Goal: Task Accomplishment & Management: Manage account settings

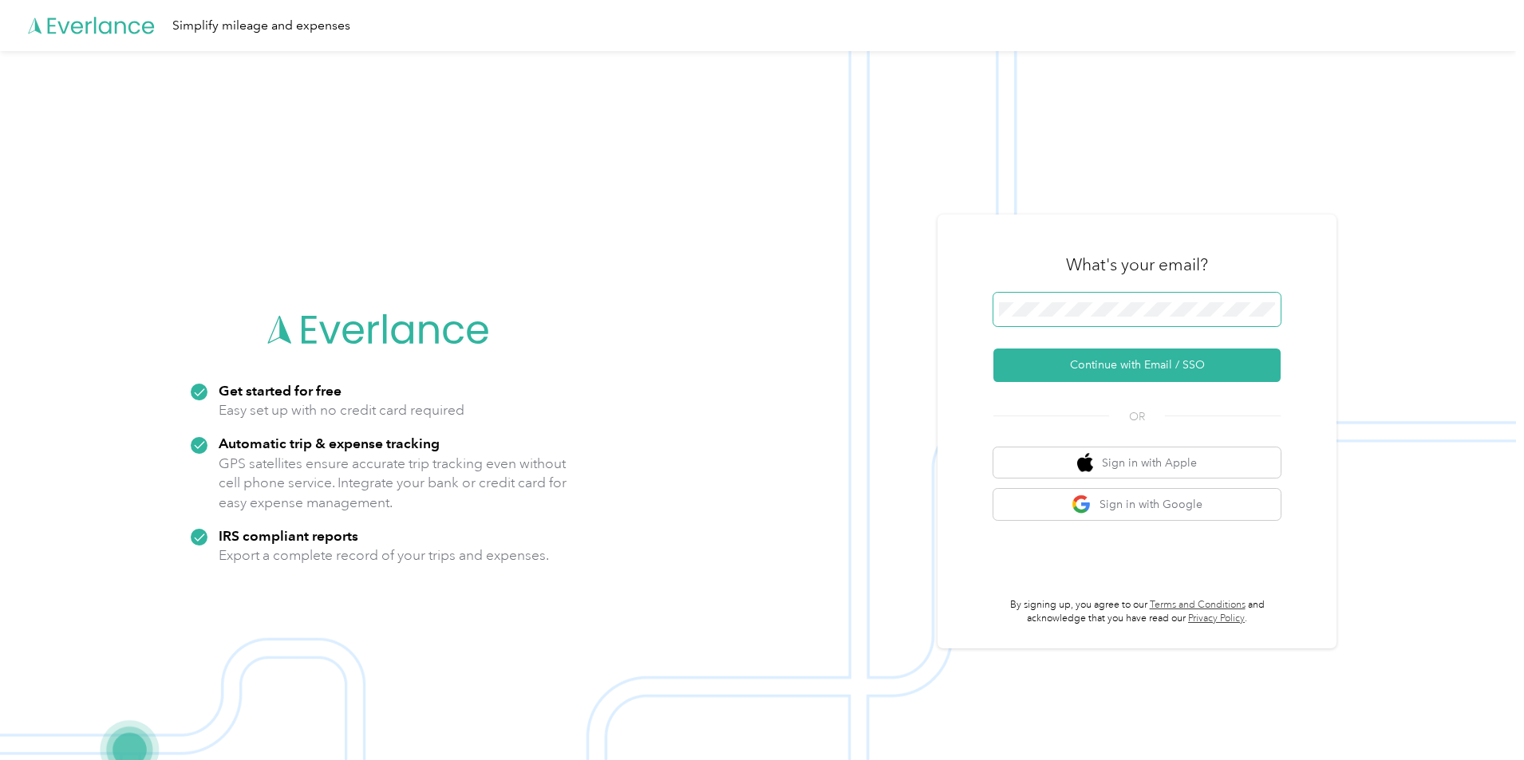
click at [1124, 298] on span at bounding box center [1136, 310] width 287 height 34
click at [1130, 371] on button "Continue with Email / SSO" at bounding box center [1136, 366] width 287 height 34
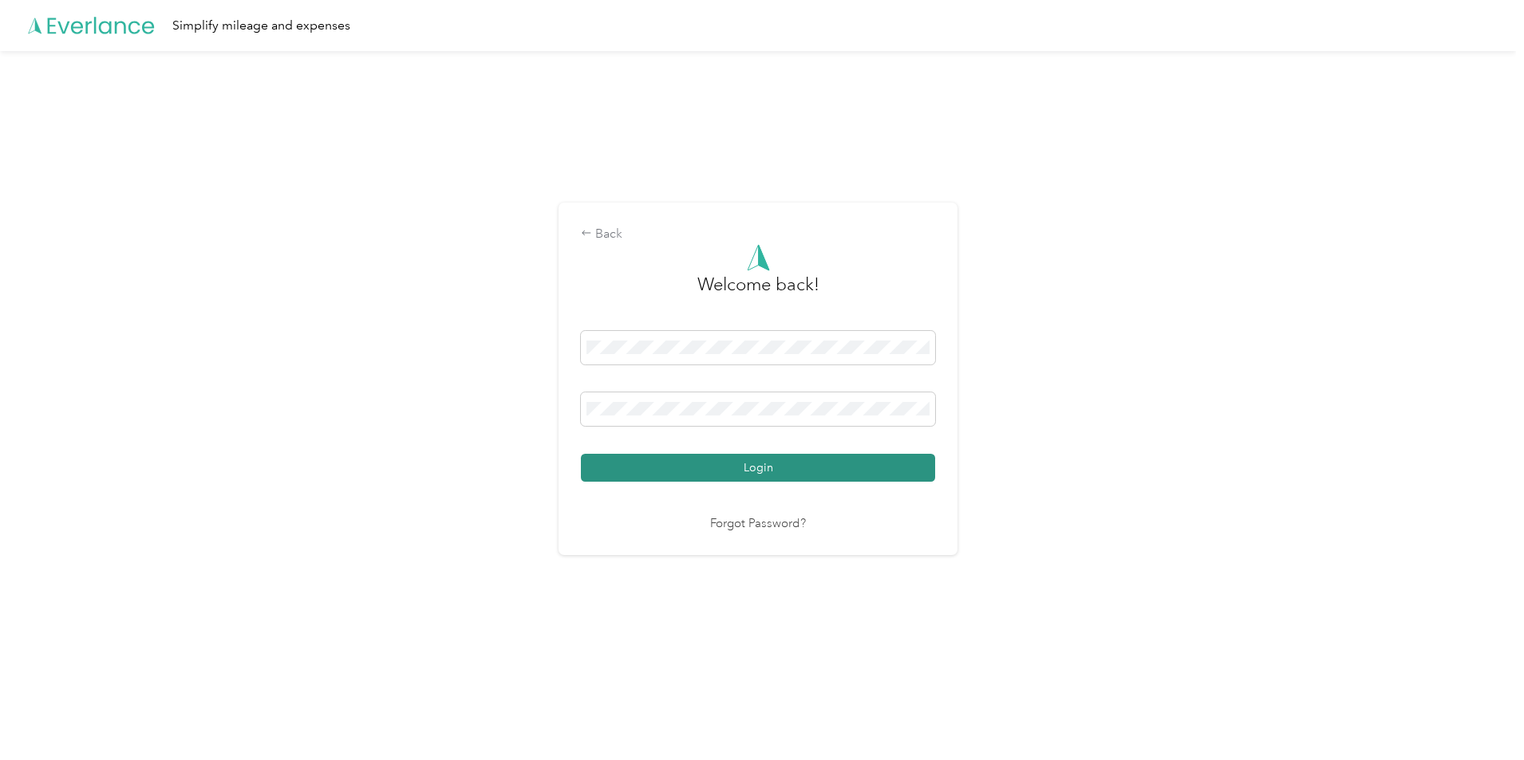
click at [818, 475] on button "Login" at bounding box center [758, 468] width 354 height 28
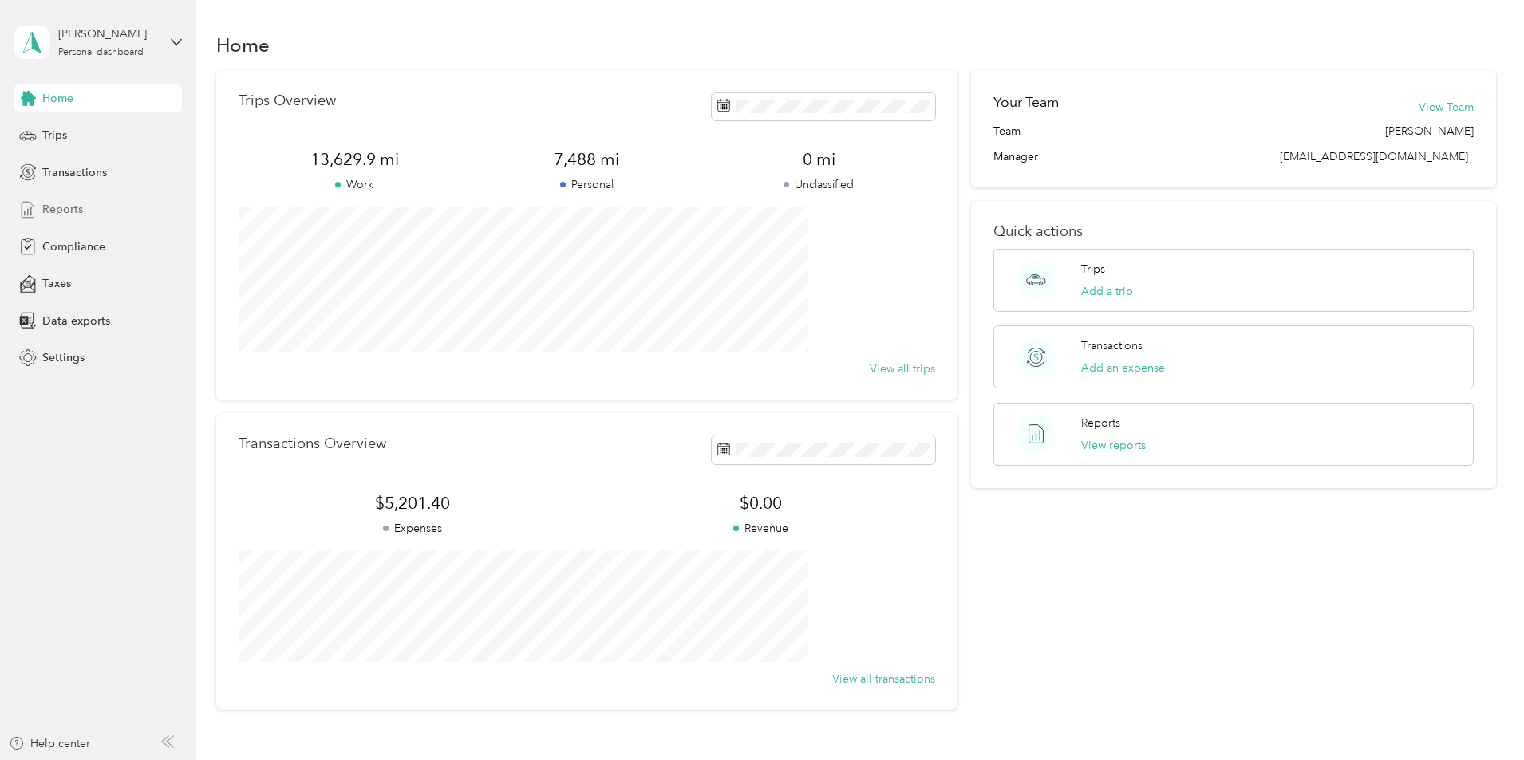
click at [64, 208] on span "Reports" at bounding box center [62, 209] width 41 height 17
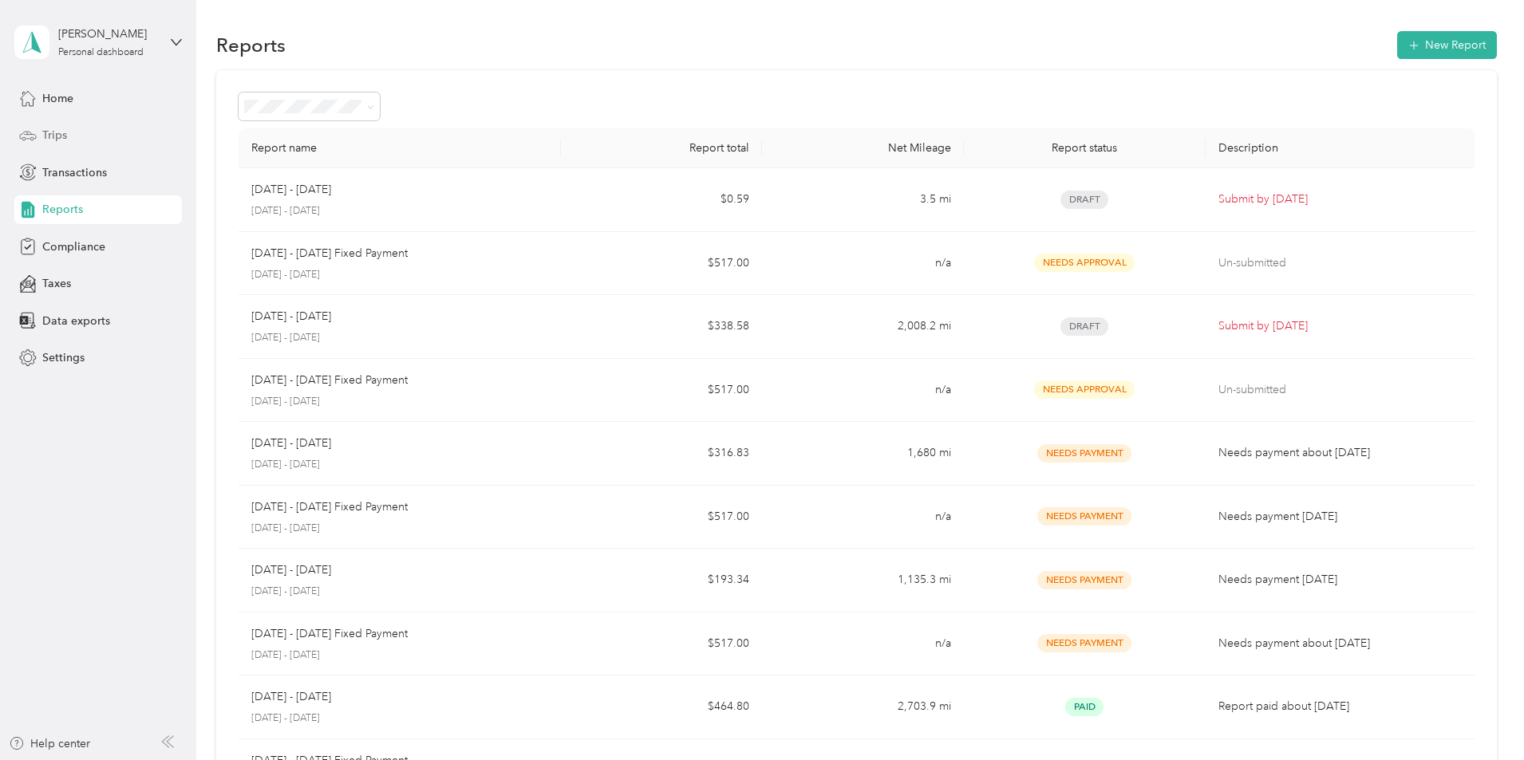
click at [45, 137] on span "Trips" at bounding box center [54, 135] width 25 height 17
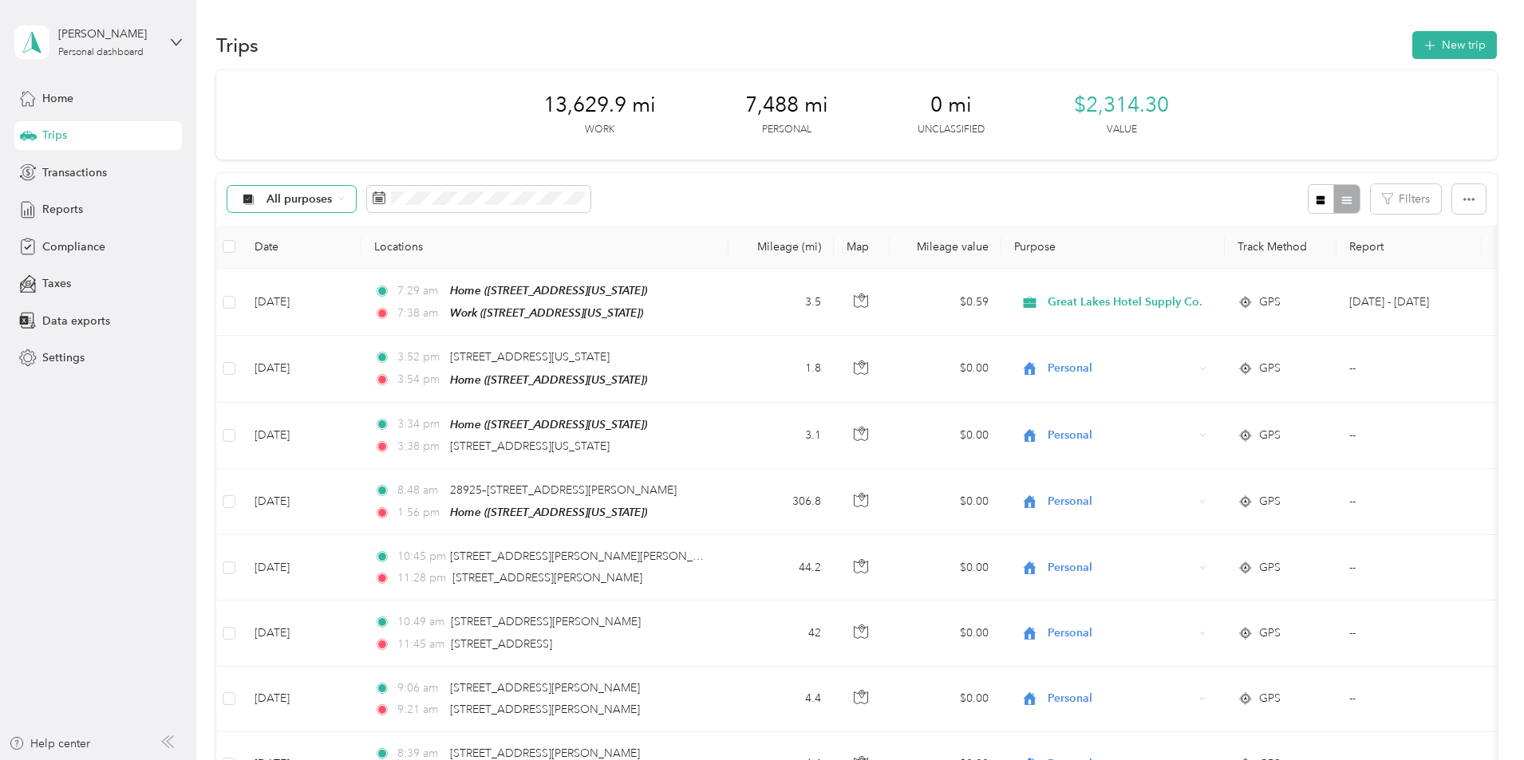
click at [345, 199] on icon at bounding box center [341, 198] width 6 height 6
click at [700, 143] on div "13,629.9 mi Work 7,488 mi Personal 0 mi Unclassified $2,314.30 Value" at bounding box center [856, 114] width 1281 height 89
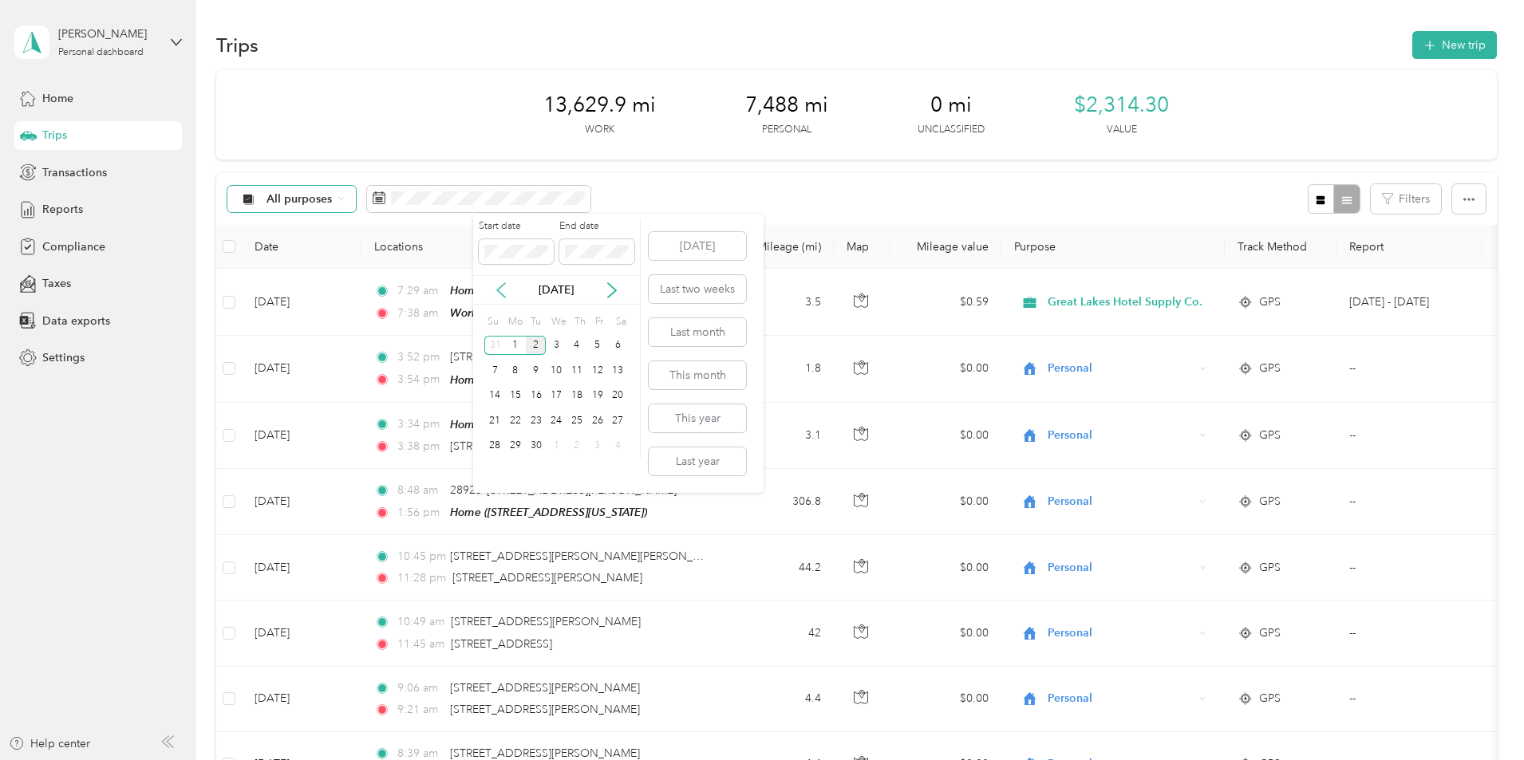
click at [497, 284] on icon at bounding box center [501, 290] width 16 height 16
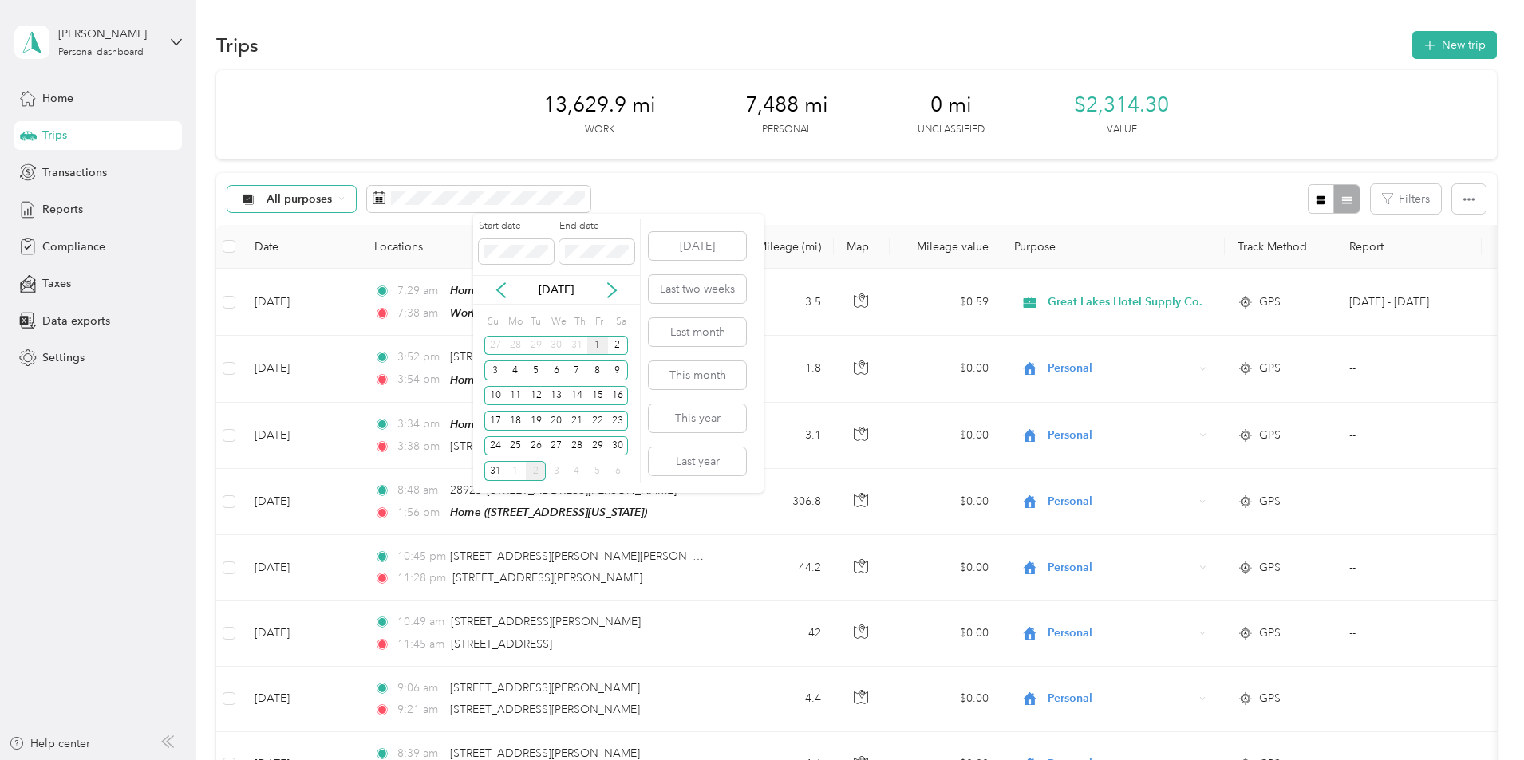
click at [599, 348] on div "1" at bounding box center [597, 346] width 21 height 20
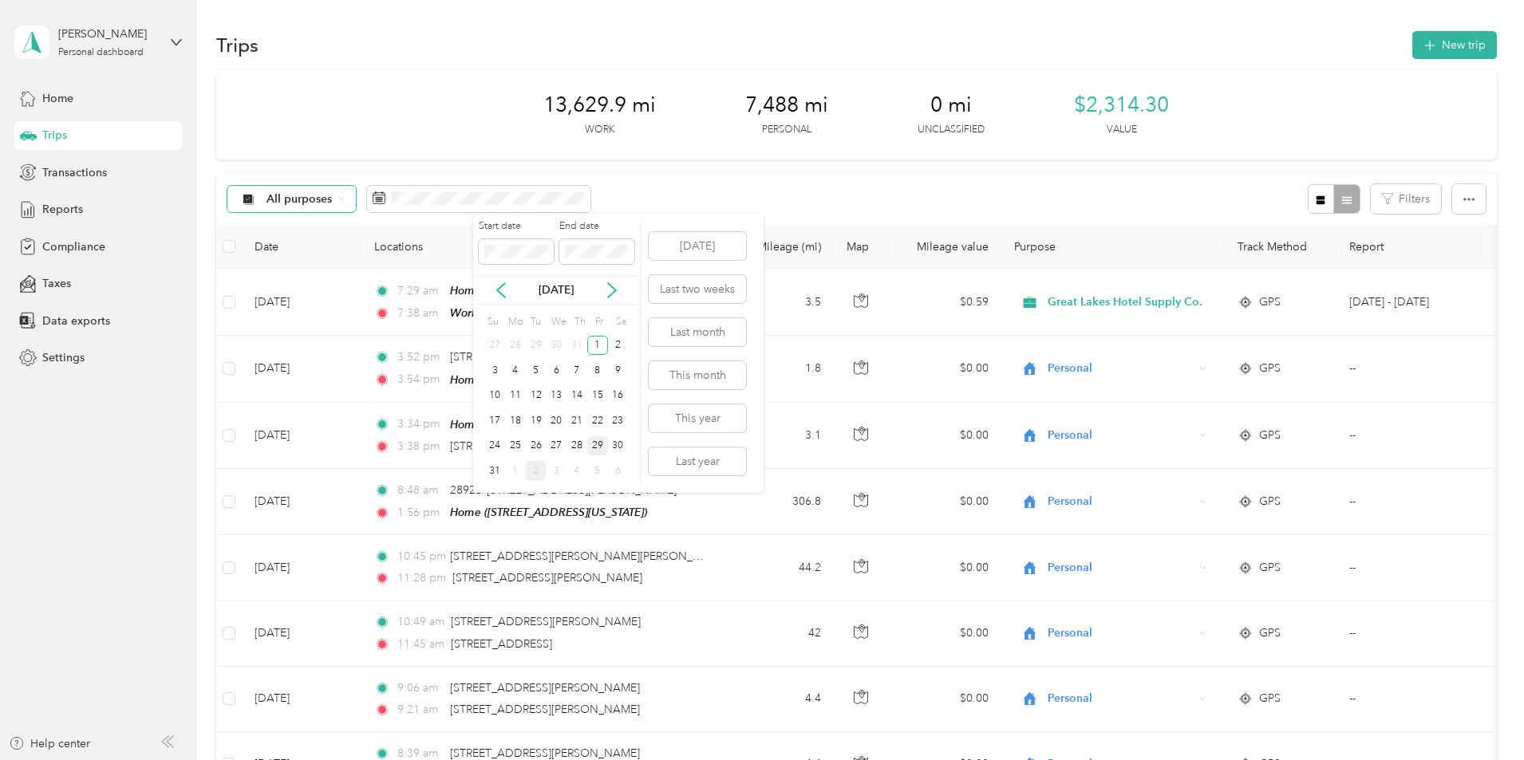
click at [599, 446] on div "29" at bounding box center [597, 446] width 21 height 20
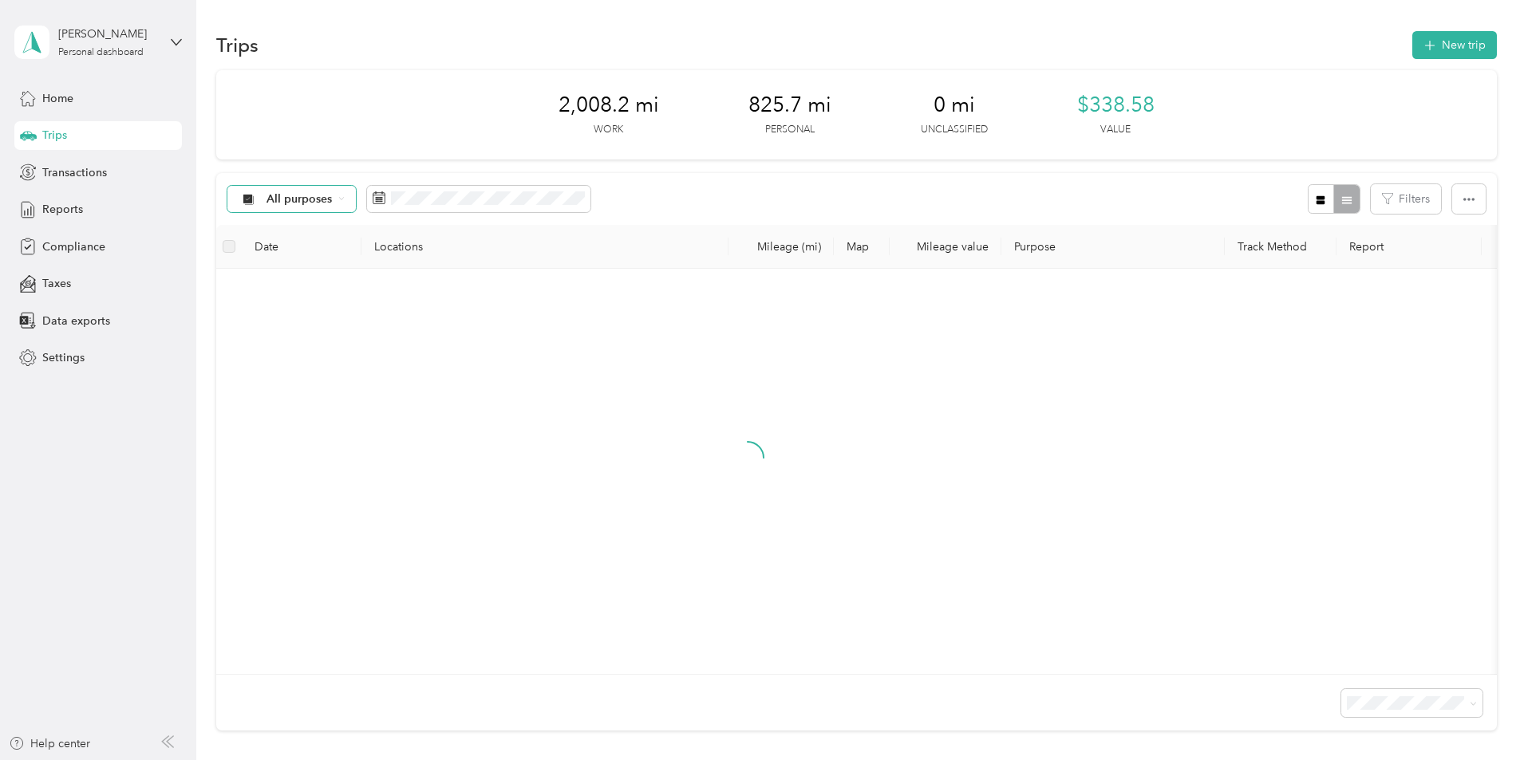
click at [345, 201] on icon at bounding box center [341, 198] width 6 height 6
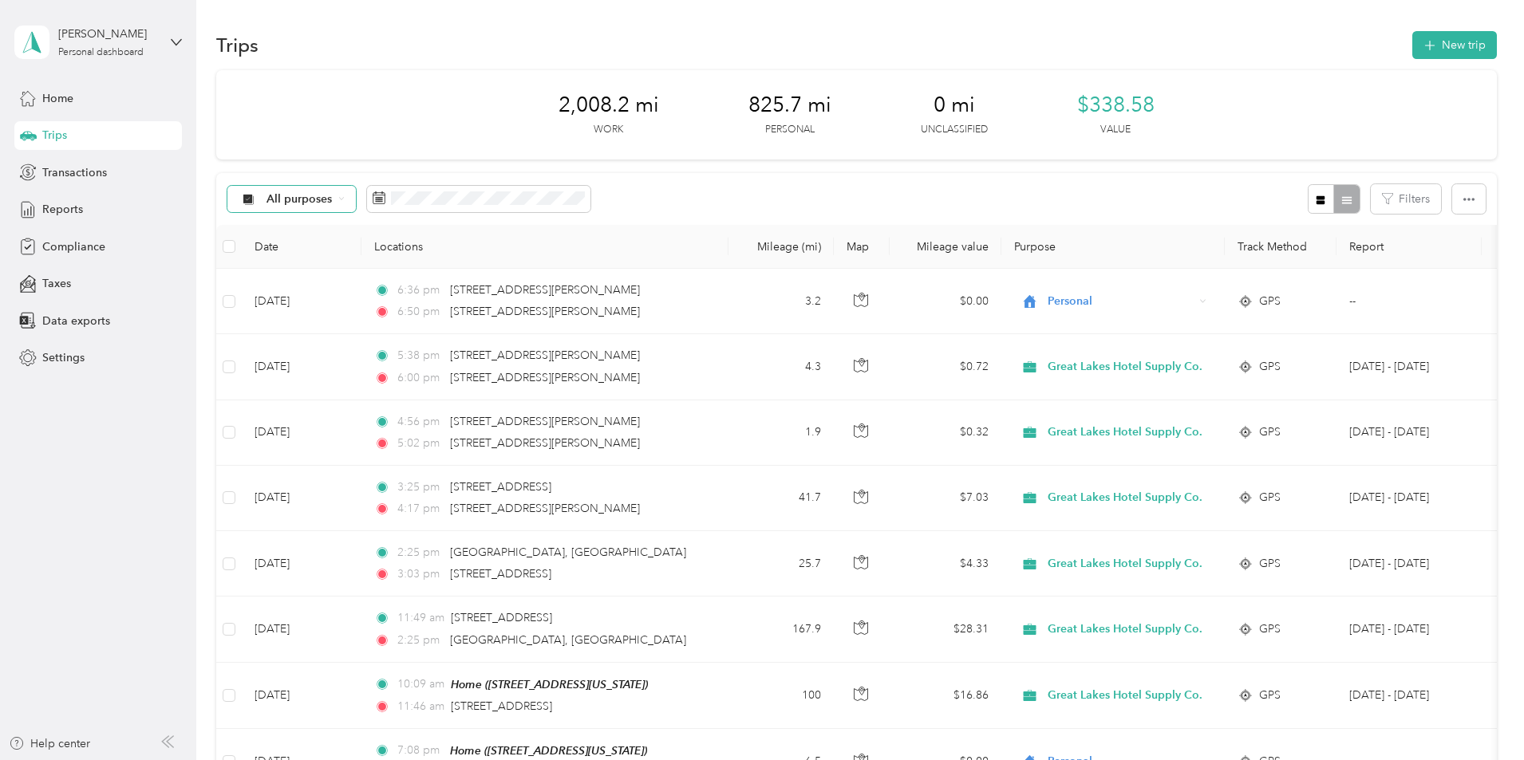
click at [460, 283] on span "Great Lakes Hotel Supply Co." at bounding box center [450, 282] width 155 height 17
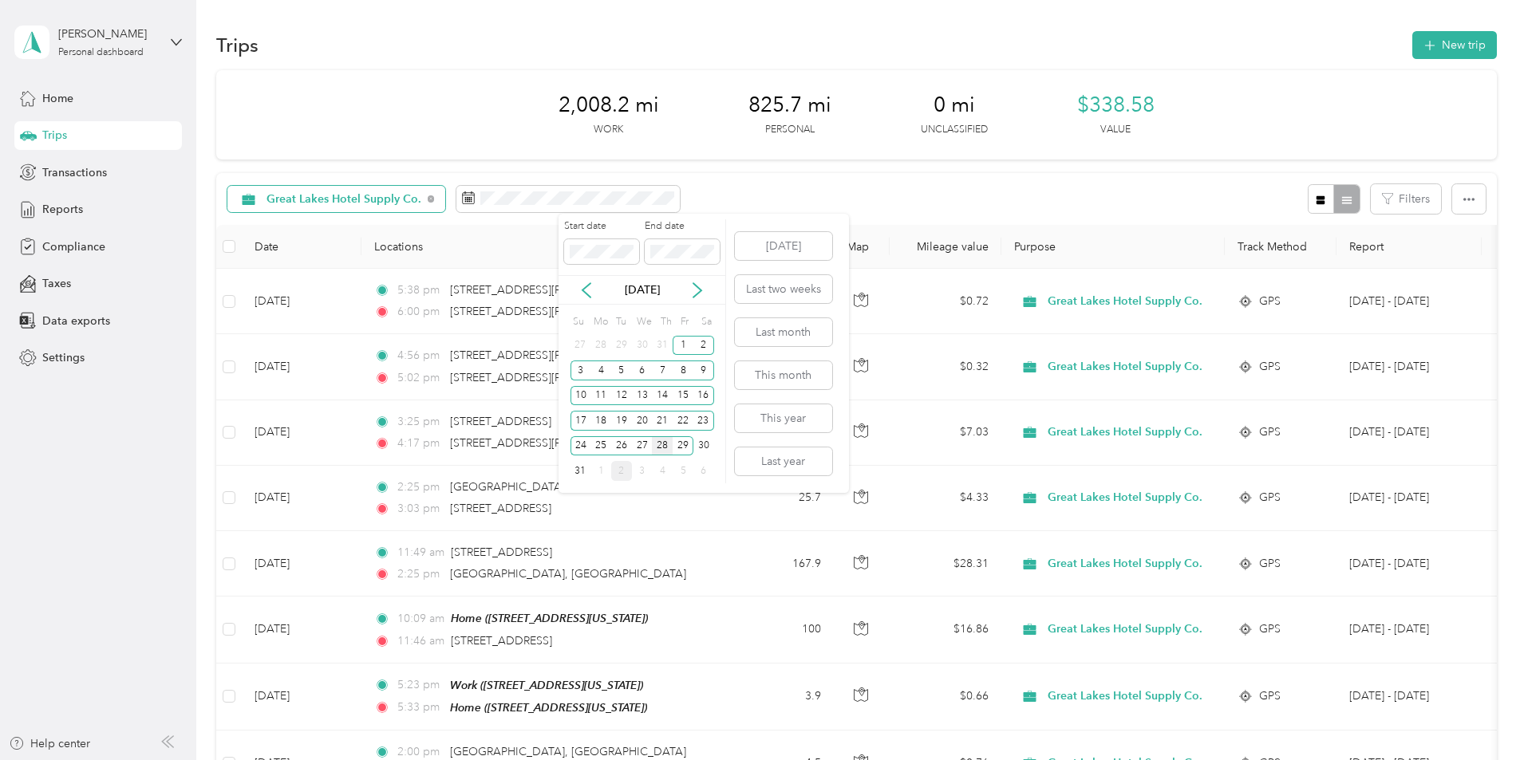
click at [665, 446] on div "28" at bounding box center [662, 446] width 21 height 20
click at [590, 290] on icon at bounding box center [586, 290] width 16 height 16
click at [693, 290] on icon at bounding box center [697, 290] width 16 height 16
click at [689, 447] on div "29" at bounding box center [683, 446] width 21 height 20
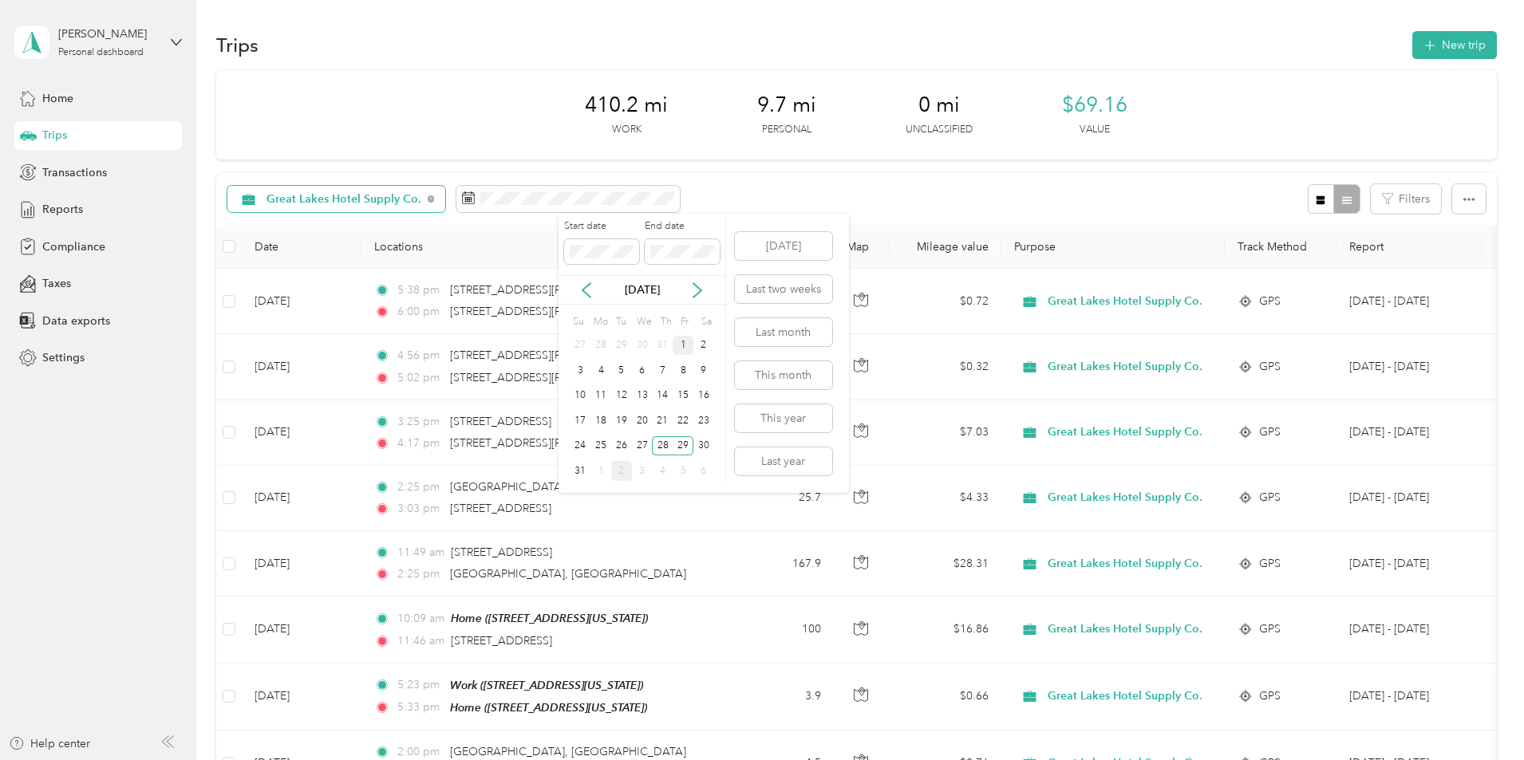
click at [681, 348] on div "1" at bounding box center [683, 346] width 21 height 20
click at [657, 449] on div "28" at bounding box center [662, 446] width 21 height 20
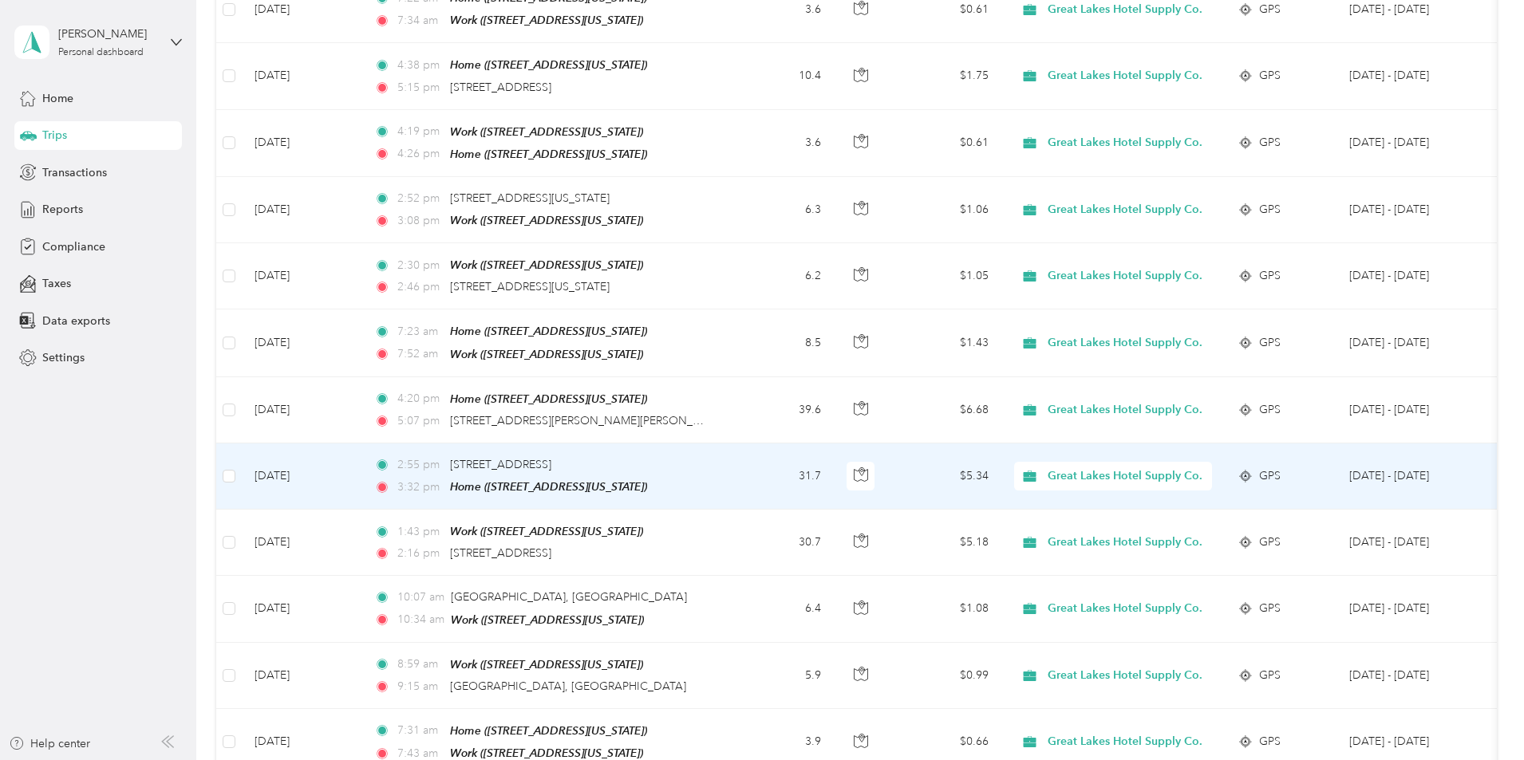
scroll to position [638, 0]
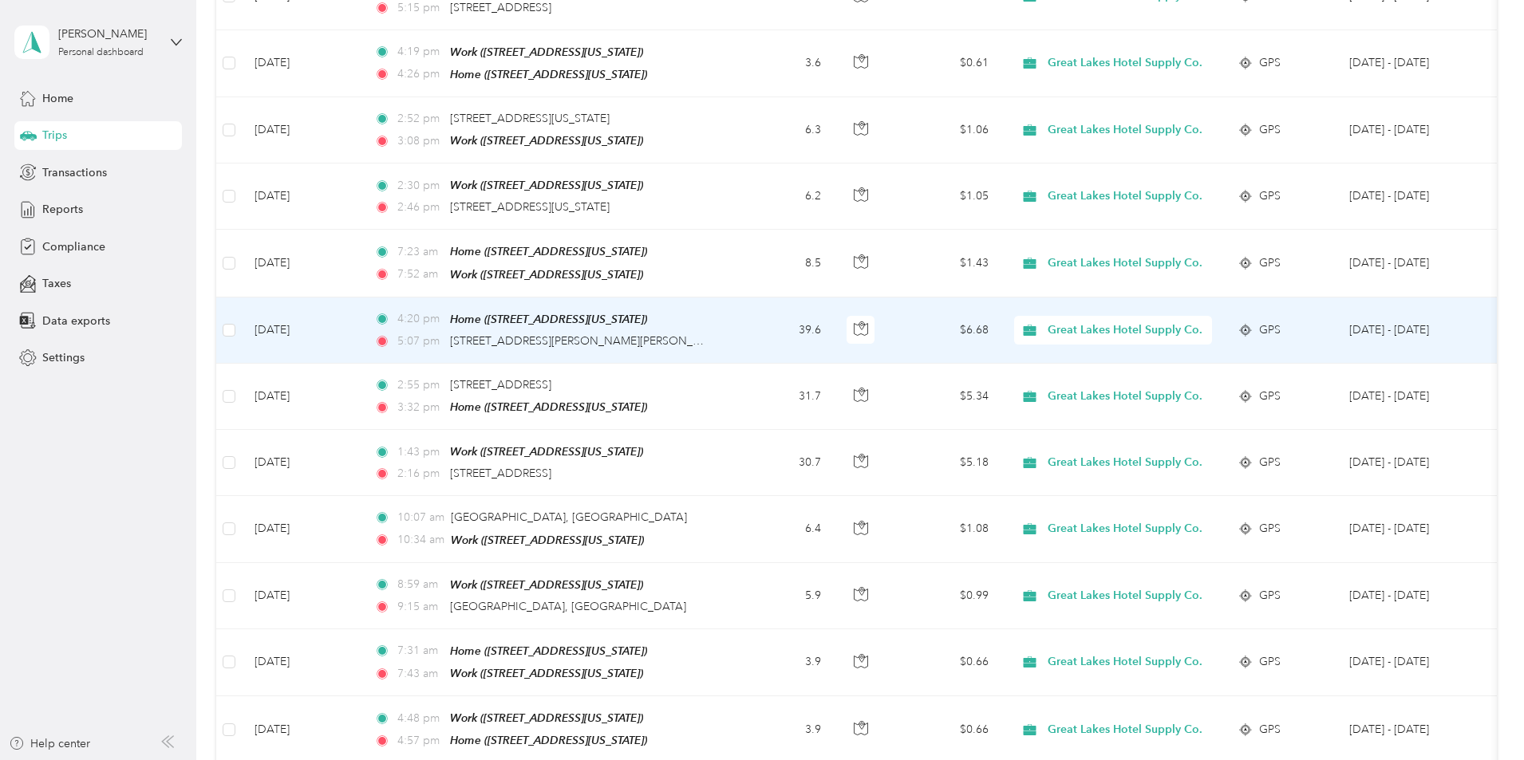
click at [1040, 324] on icon at bounding box center [1030, 330] width 20 height 13
click at [1162, 379] on span "Personal" at bounding box center [1247, 377] width 175 height 17
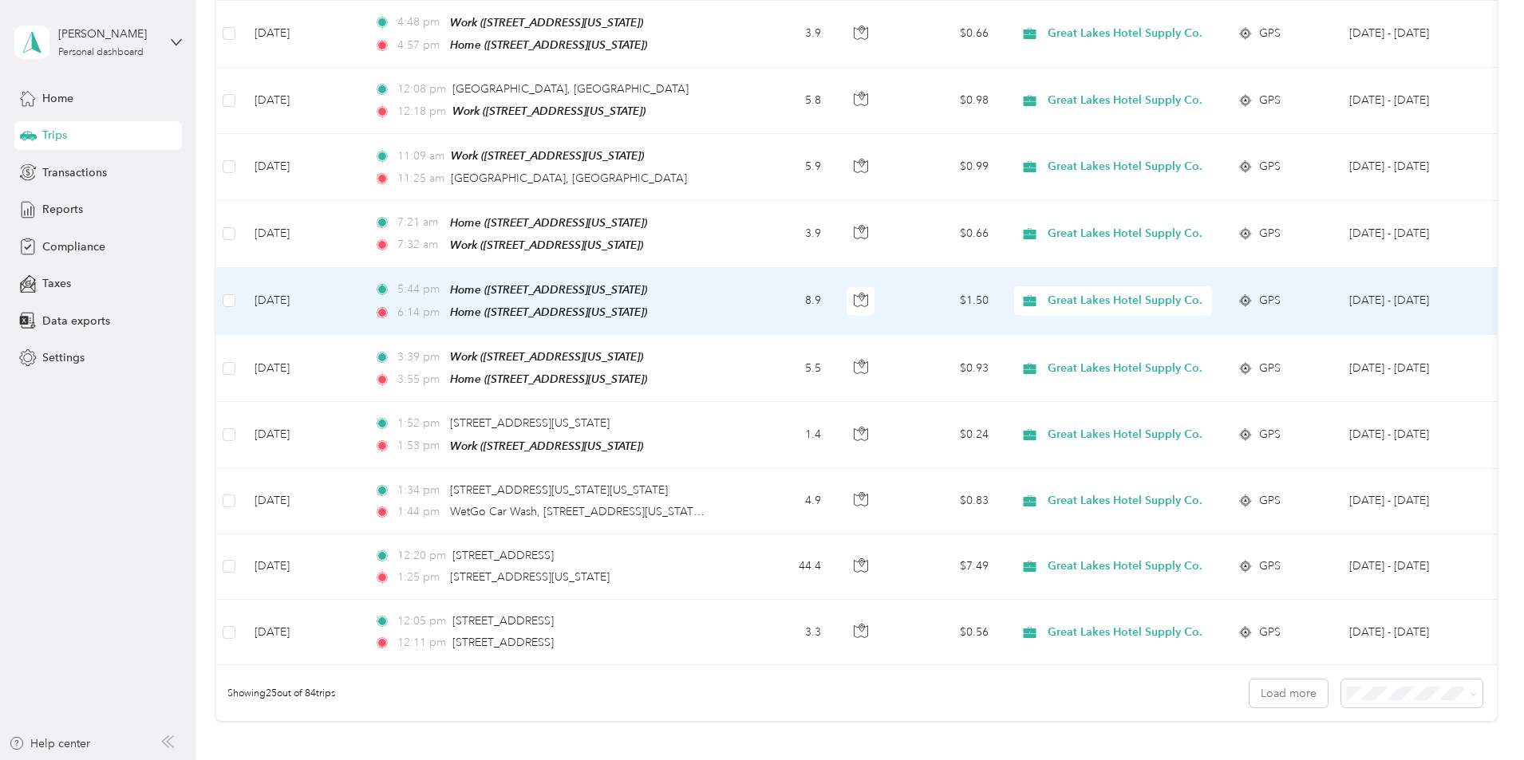
scroll to position [1277, 0]
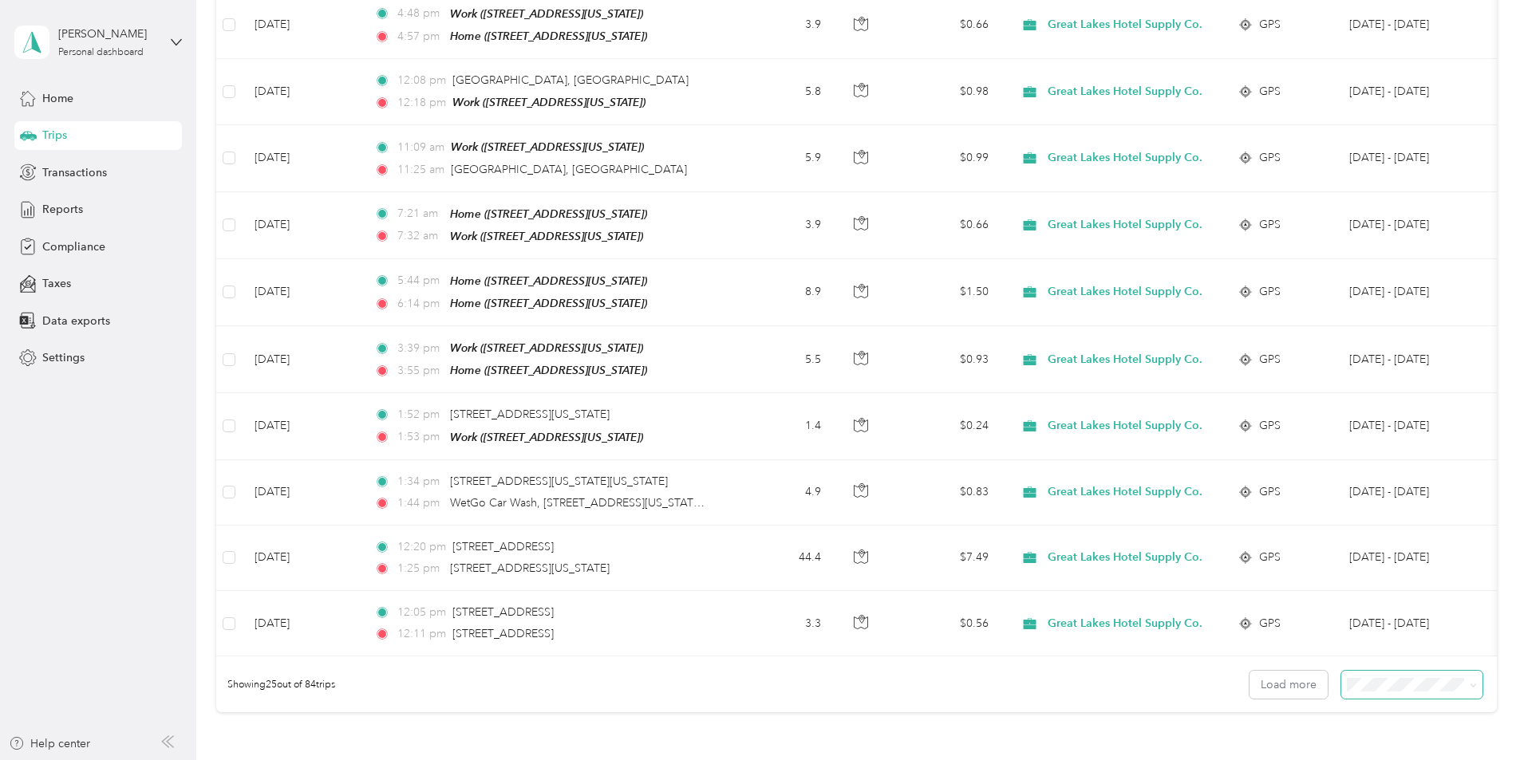
click at [1464, 678] on span at bounding box center [1470, 685] width 13 height 17
click at [1470, 682] on icon at bounding box center [1473, 685] width 7 height 7
click at [1327, 640] on div "100 per load" at bounding box center [1301, 643] width 119 height 17
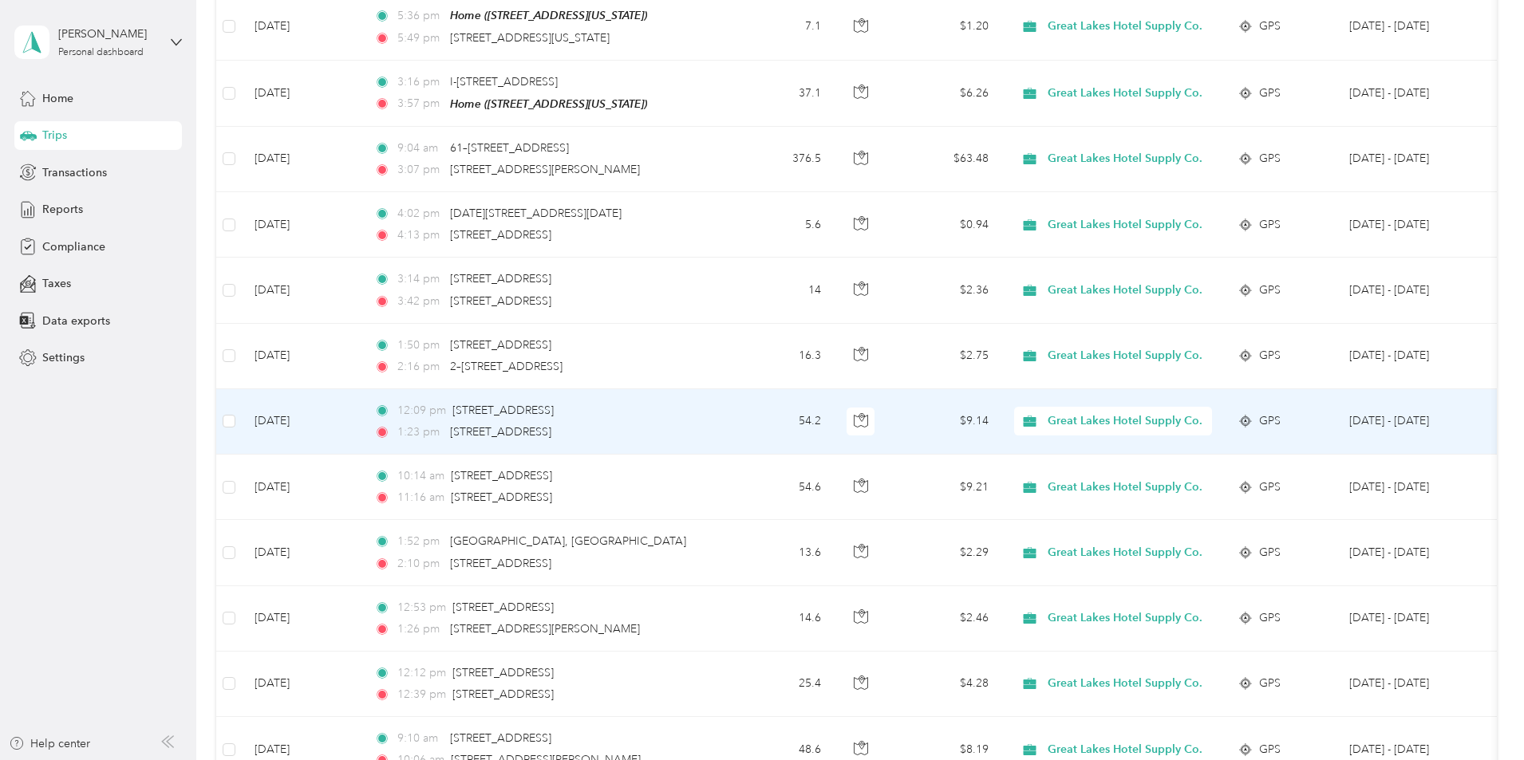
scroll to position [3511, 0]
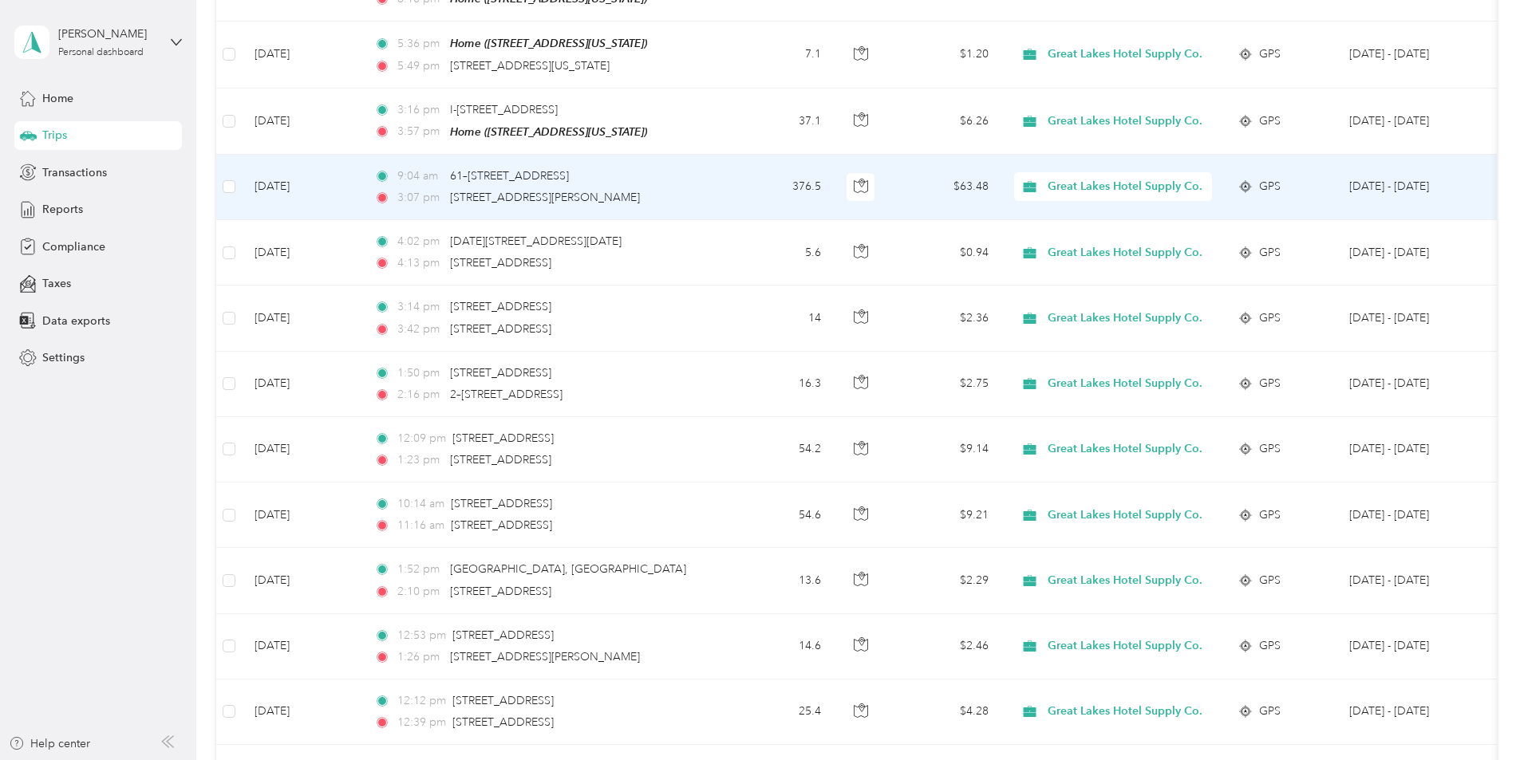
click at [1194, 178] on span "Great Lakes Hotel Supply Co." at bounding box center [1125, 187] width 155 height 18
click at [1175, 195] on span "Personal" at bounding box center [1247, 195] width 175 height 17
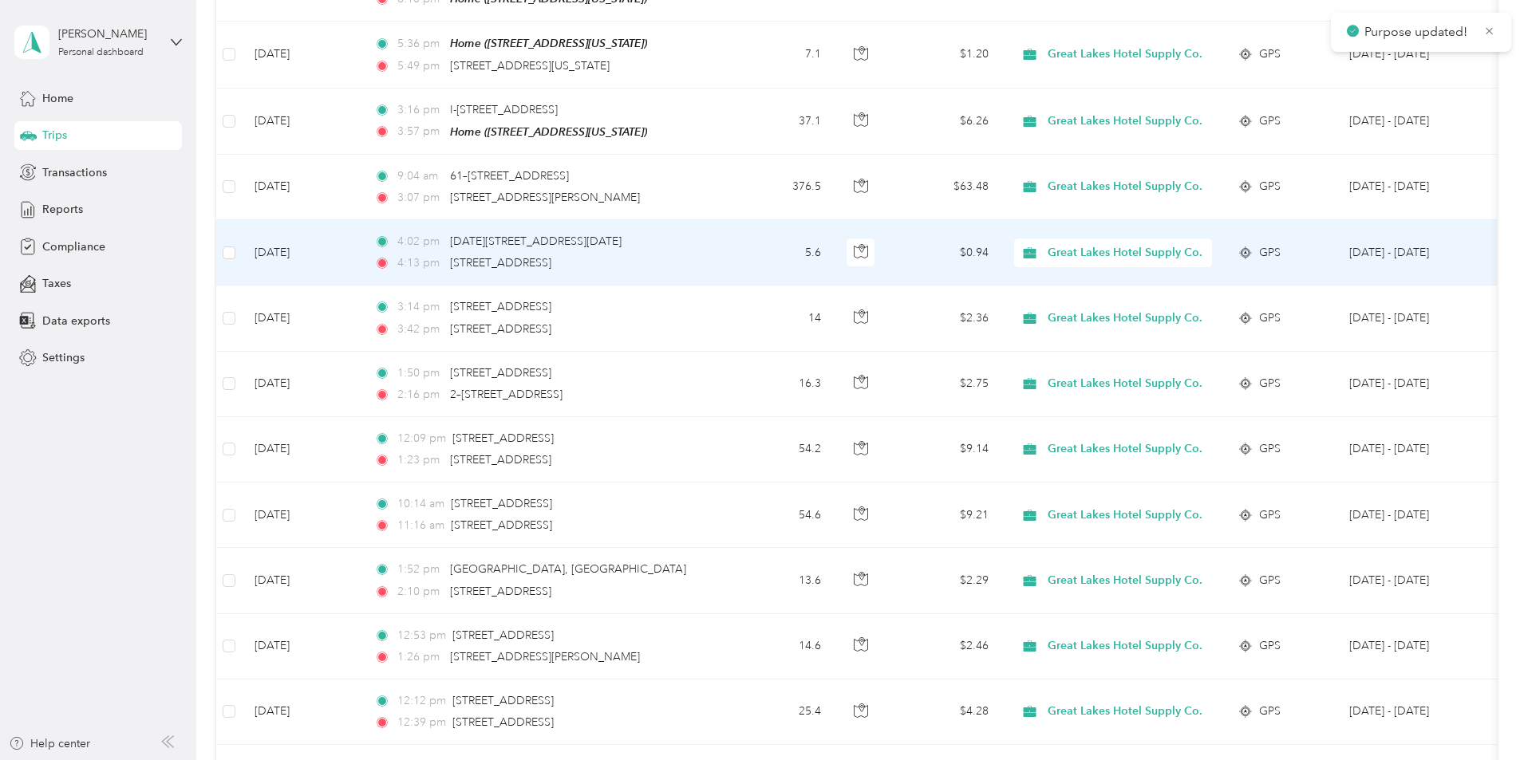
click at [1178, 244] on span "Great Lakes Hotel Supply Co." at bounding box center [1125, 253] width 155 height 18
click at [1171, 259] on span "Personal" at bounding box center [1247, 261] width 175 height 17
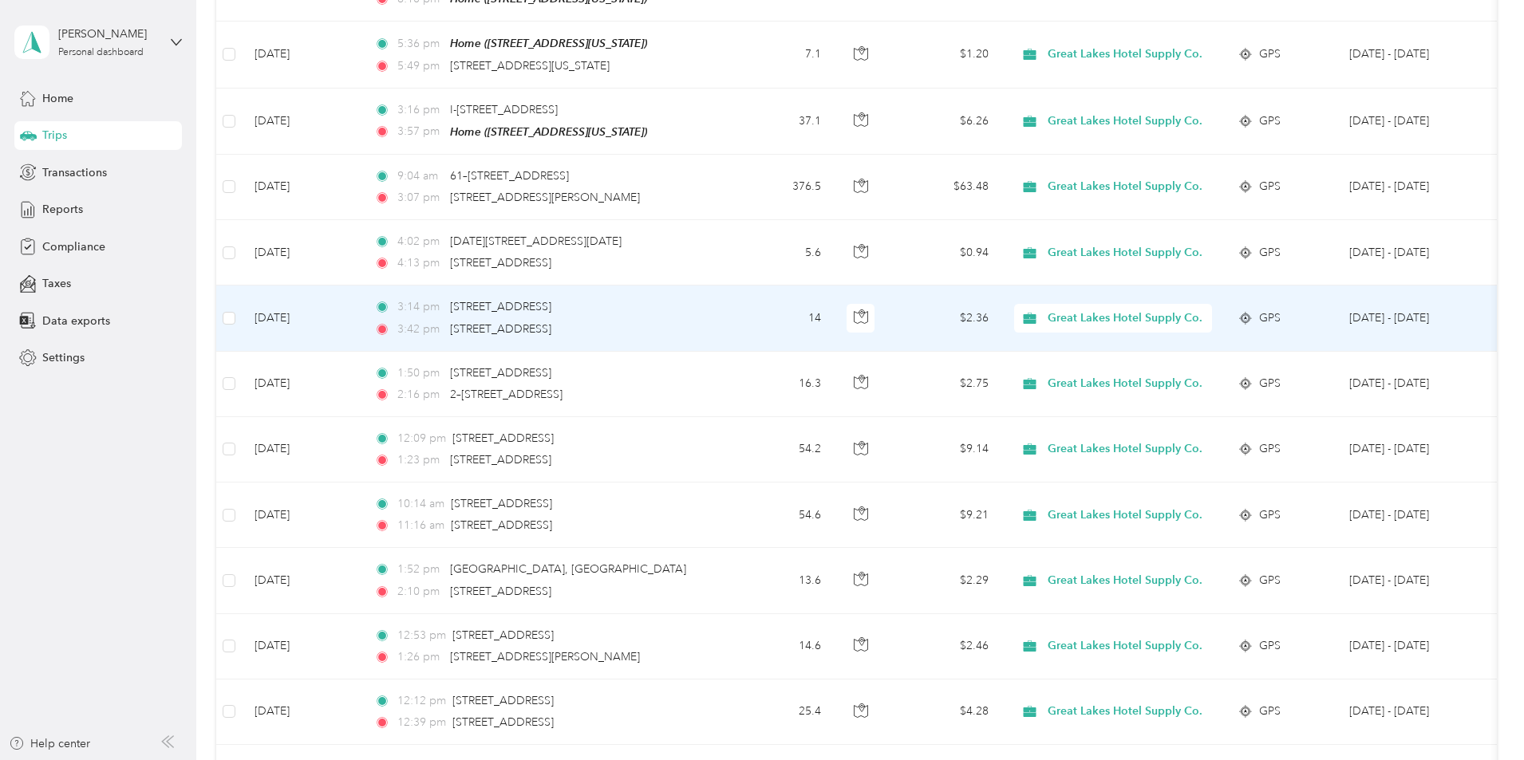
click at [1175, 375] on span "Great Lakes Hotel Supply Co." at bounding box center [1125, 384] width 155 height 18
click at [1175, 326] on span "Personal" at bounding box center [1247, 326] width 175 height 17
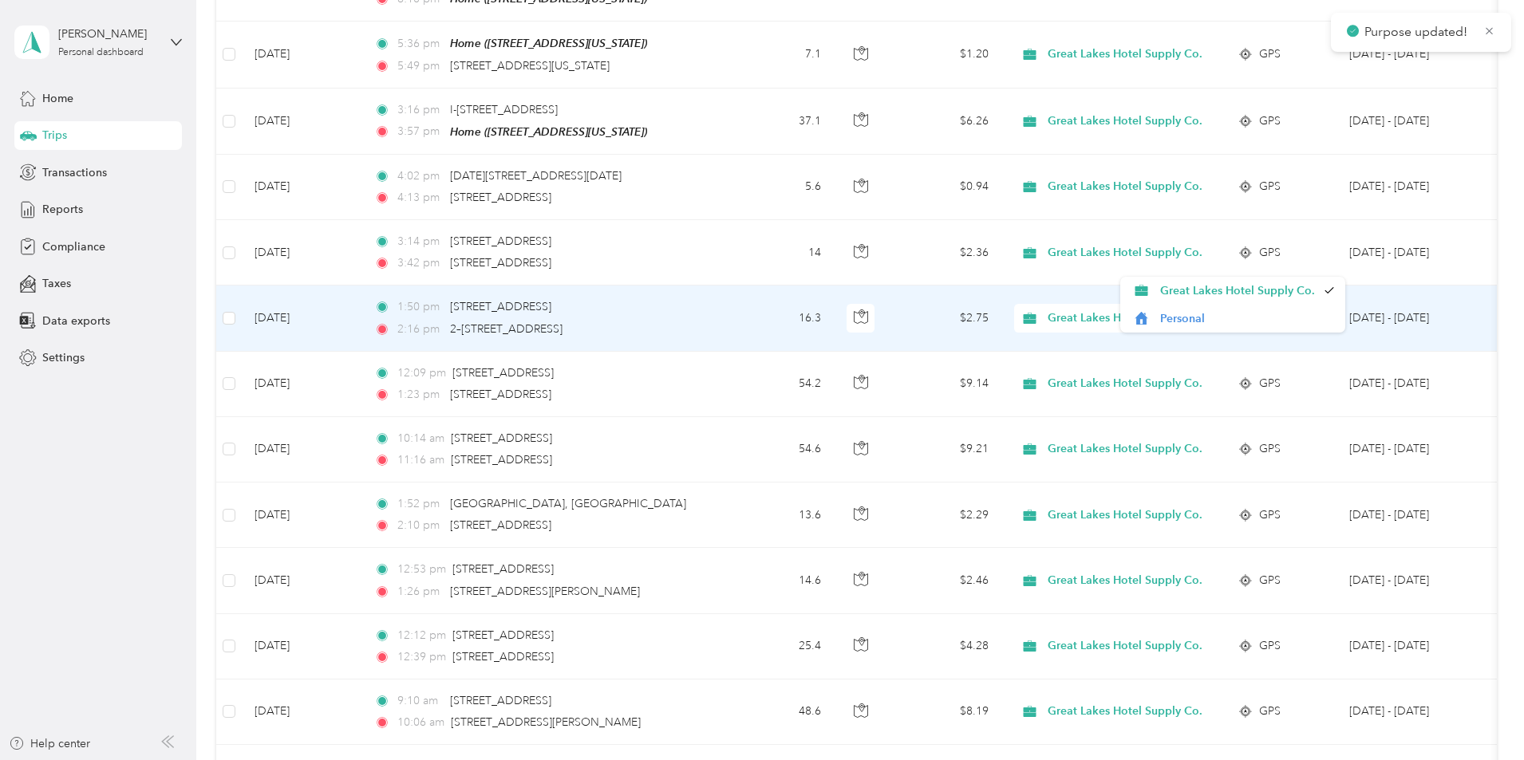
click at [1181, 375] on span "Great Lakes Hotel Supply Co." at bounding box center [1125, 384] width 155 height 18
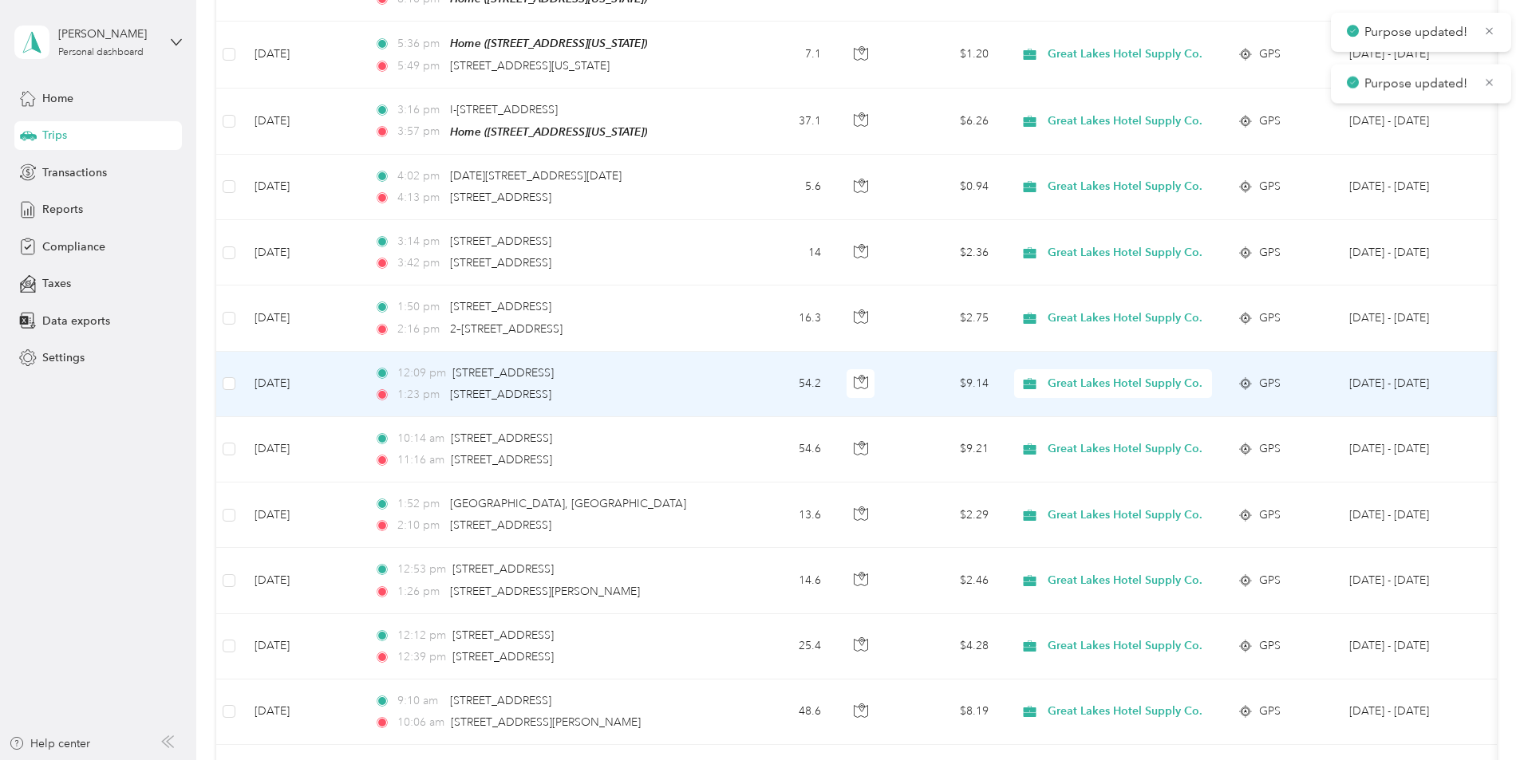
click at [1186, 393] on span "Personal" at bounding box center [1247, 392] width 175 height 17
click at [1188, 440] on span "Great Lakes Hotel Supply Co." at bounding box center [1125, 449] width 155 height 18
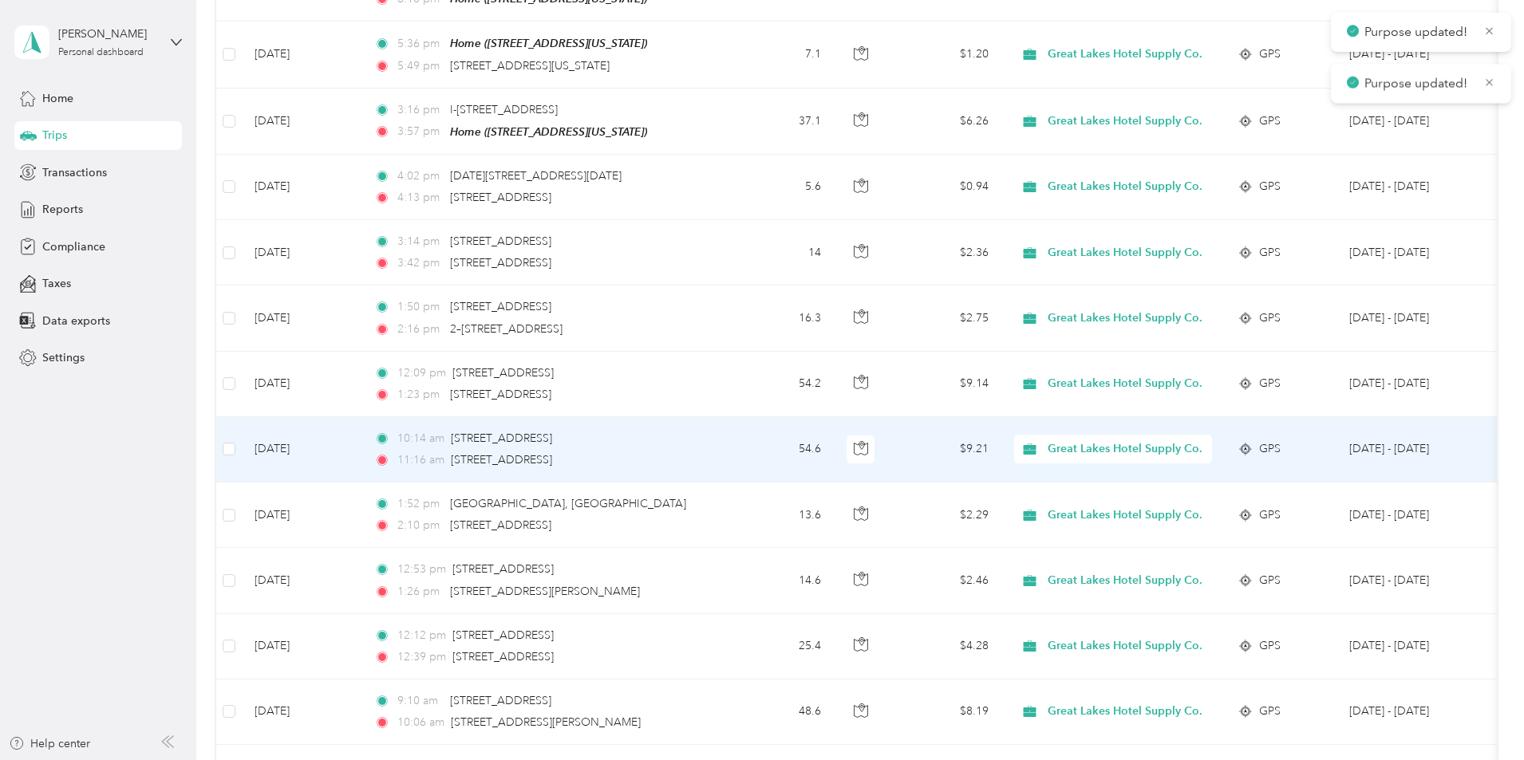
click at [1186, 452] on span "Personal" at bounding box center [1247, 457] width 175 height 17
click at [1190, 507] on span "Great Lakes Hotel Supply Co." at bounding box center [1125, 516] width 155 height 18
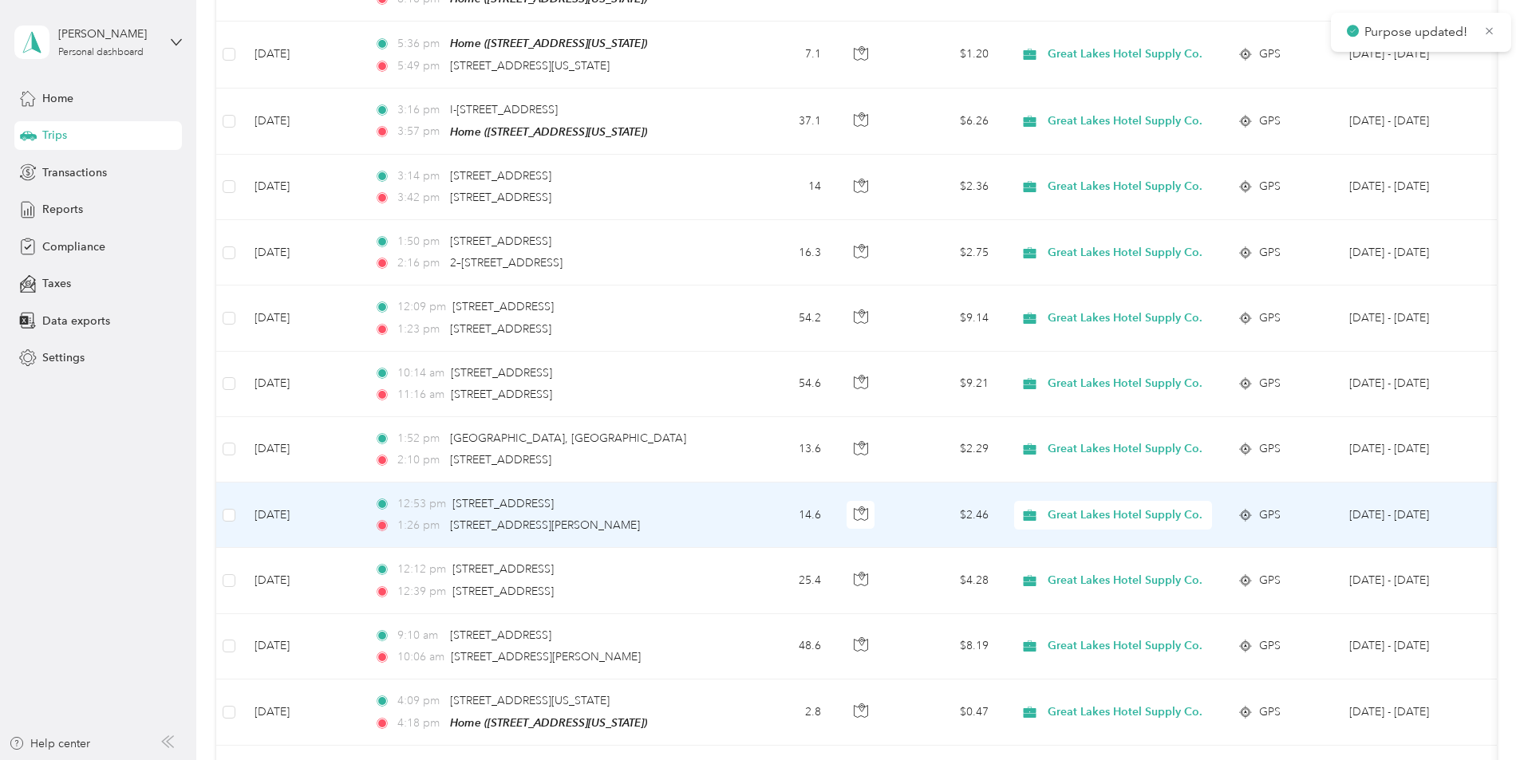
click at [1200, 520] on span "Personal" at bounding box center [1247, 522] width 175 height 17
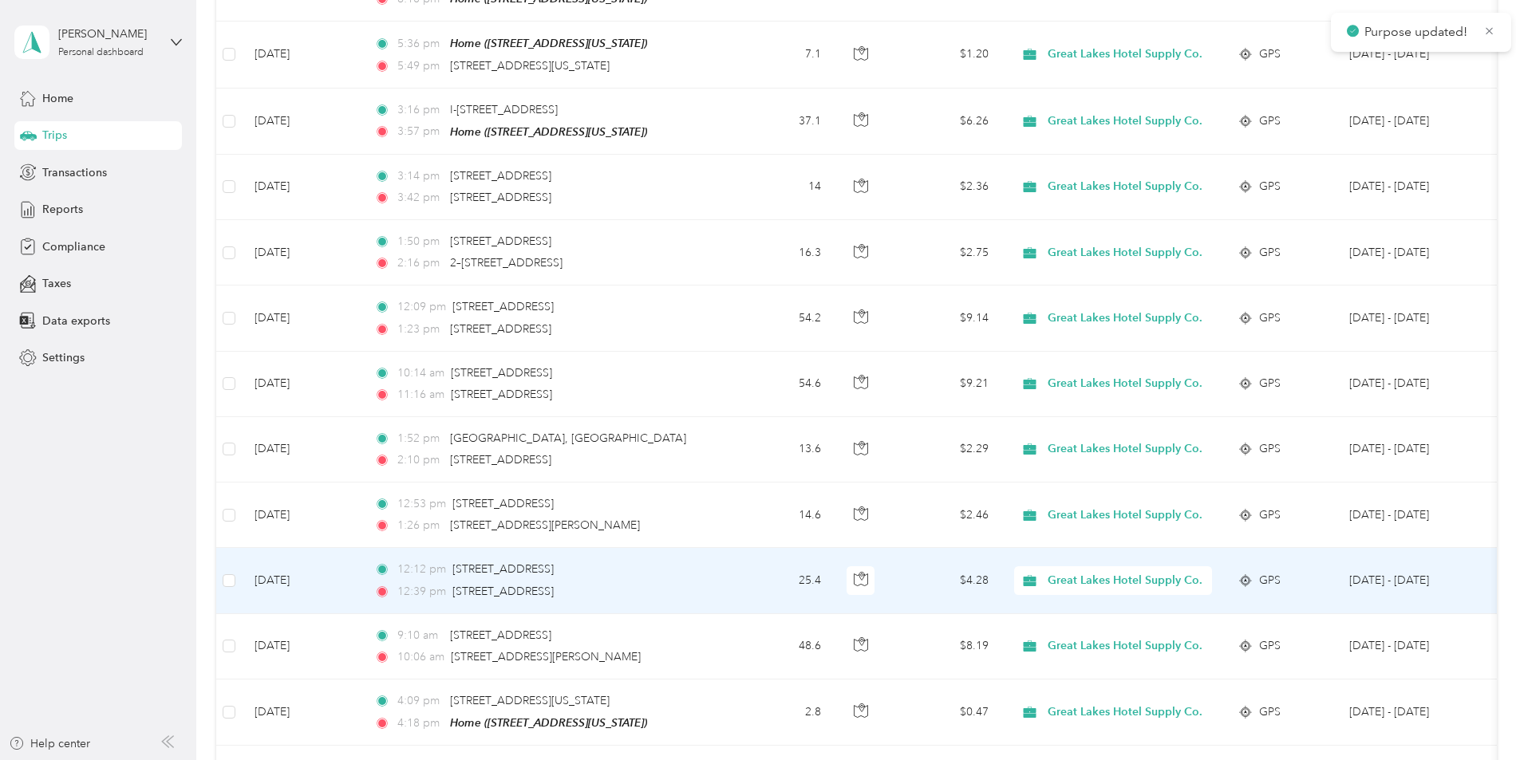
click at [1201, 572] on span "Great Lakes Hotel Supply Co." at bounding box center [1125, 581] width 155 height 18
click at [1198, 590] on span "Personal" at bounding box center [1247, 589] width 175 height 17
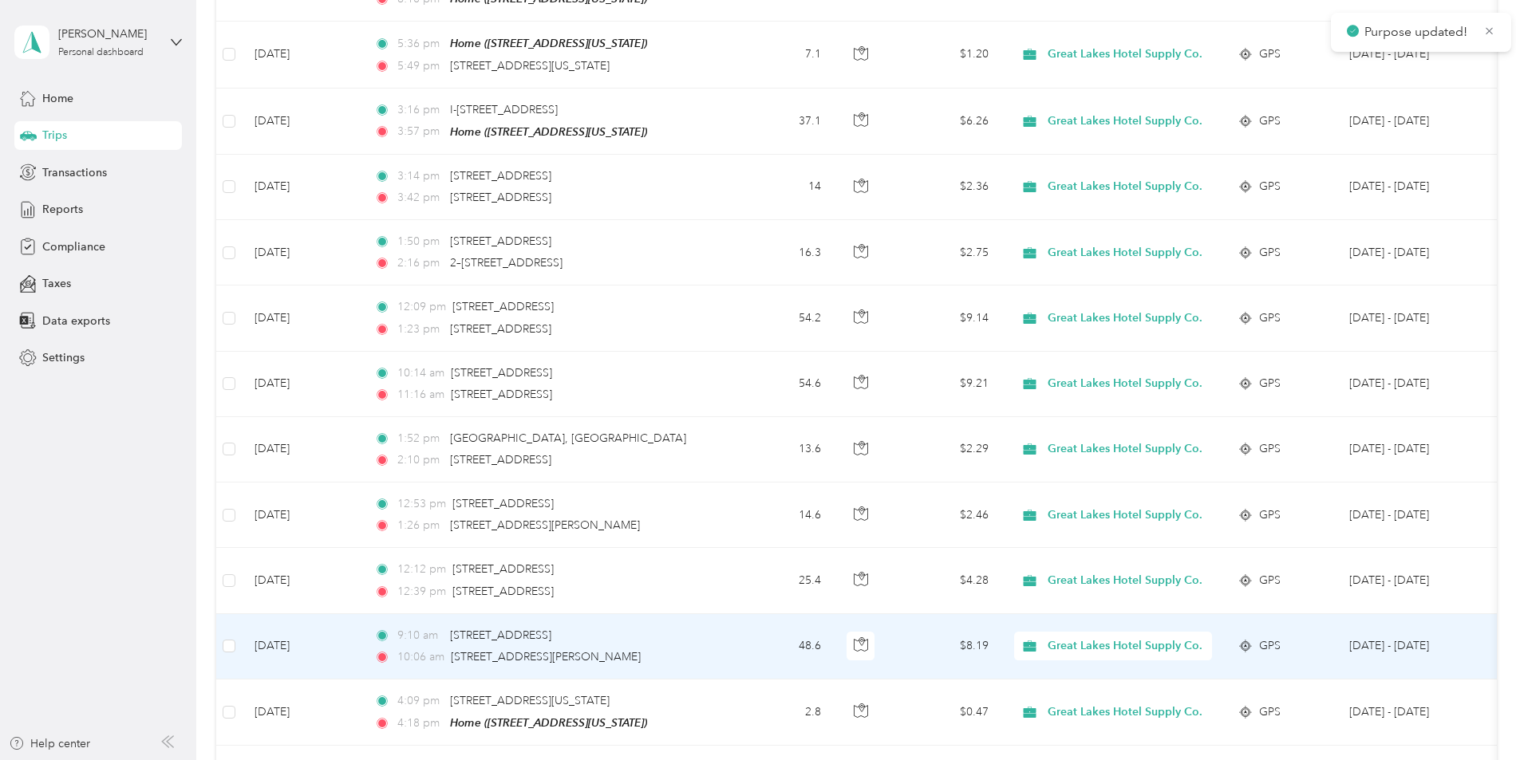
click at [1198, 638] on span "Great Lakes Hotel Supply Co." at bounding box center [1125, 647] width 155 height 18
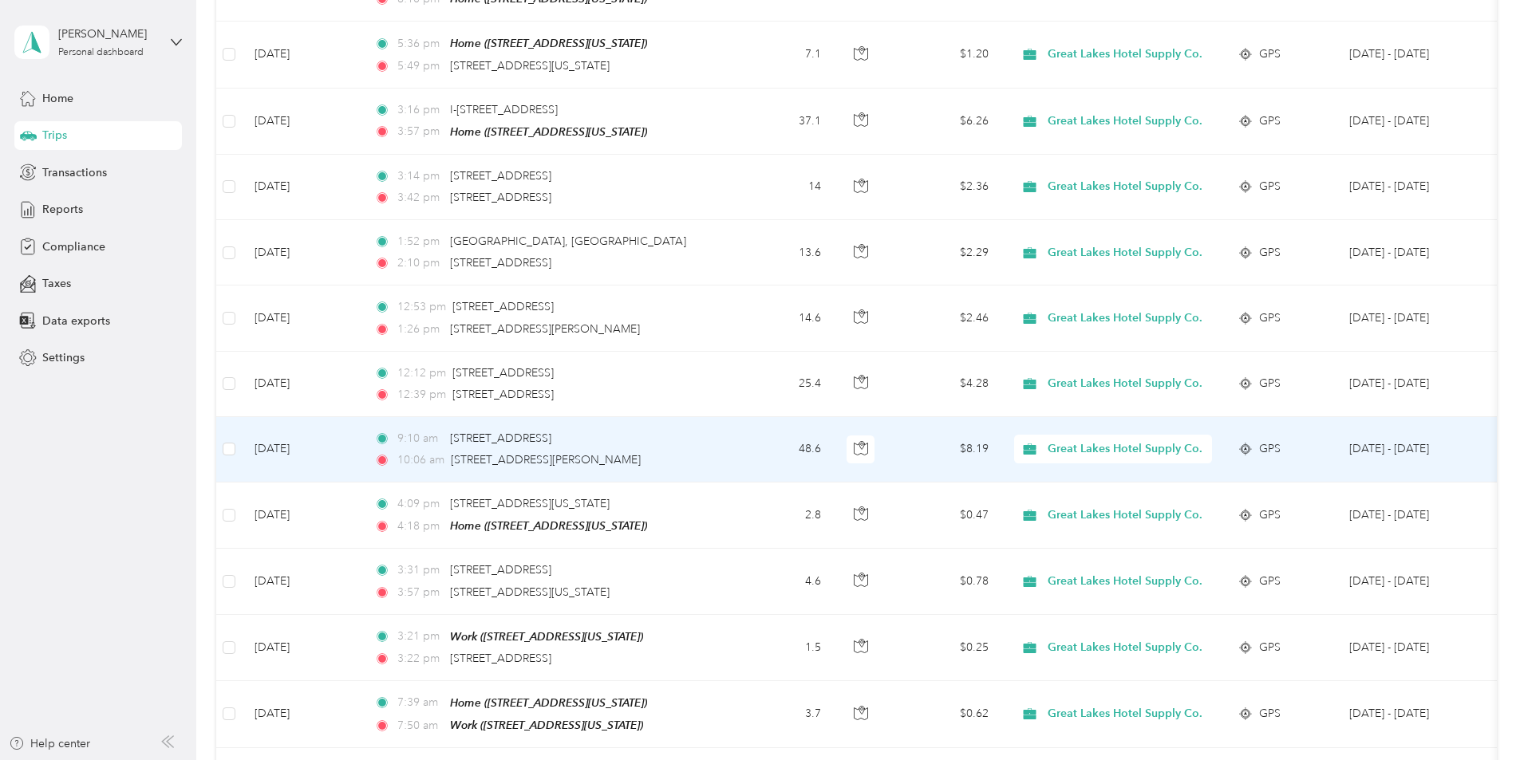
click at [1183, 460] on span "Personal" at bounding box center [1247, 457] width 175 height 17
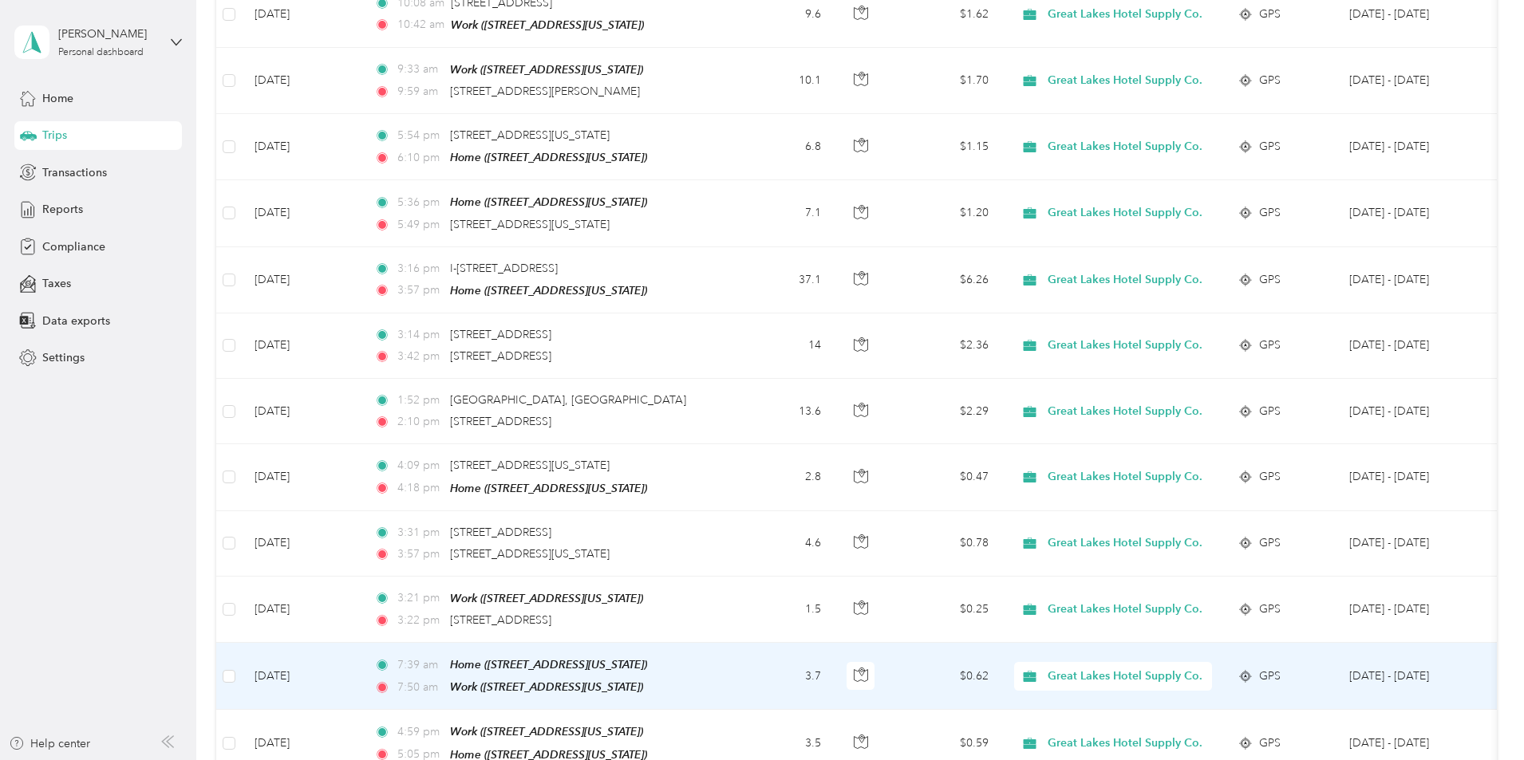
scroll to position [3351, 0]
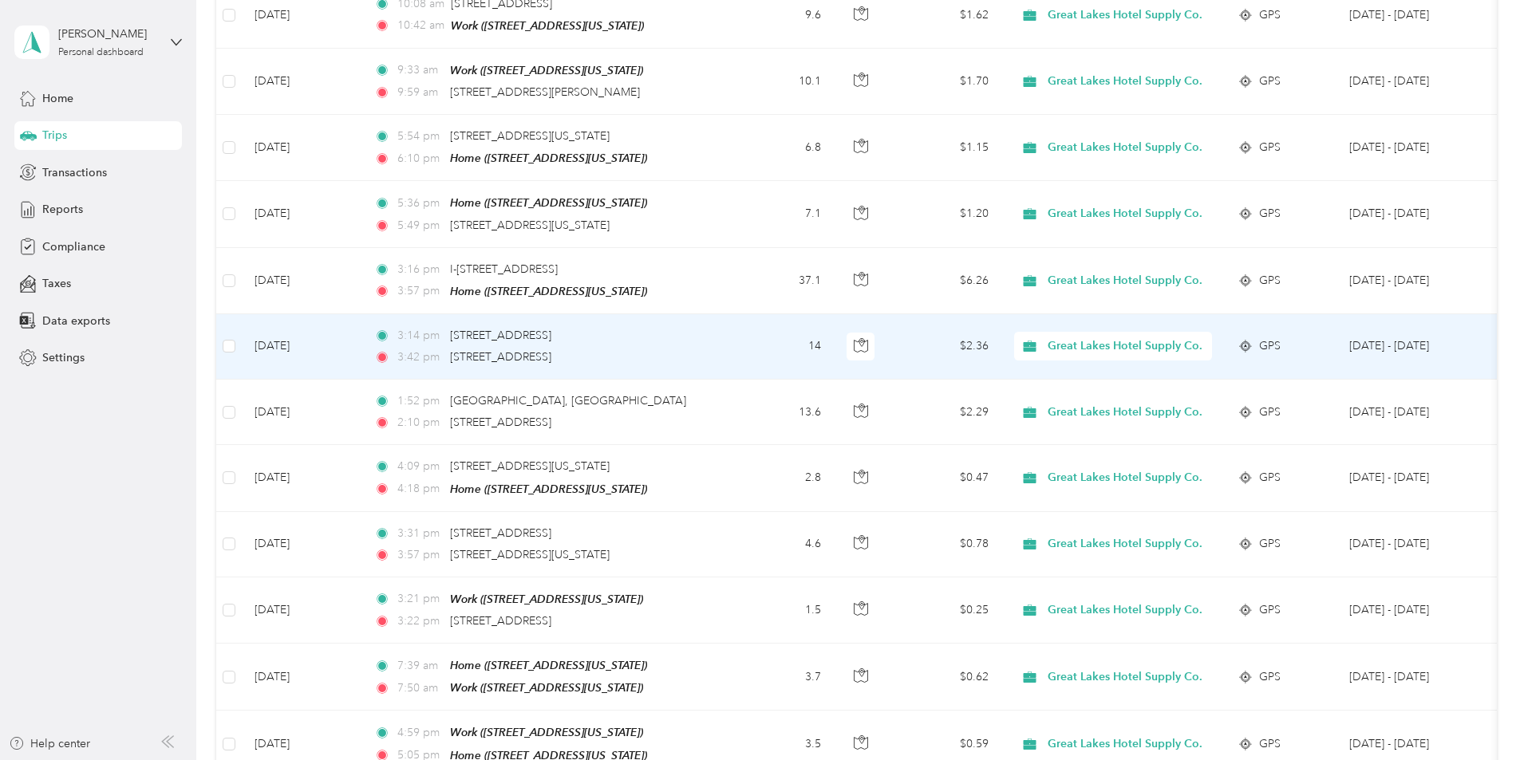
click at [1171, 338] on span "Great Lakes Hotel Supply Co." at bounding box center [1125, 347] width 155 height 18
click at [1202, 348] on span "Personal" at bounding box center [1247, 354] width 175 height 17
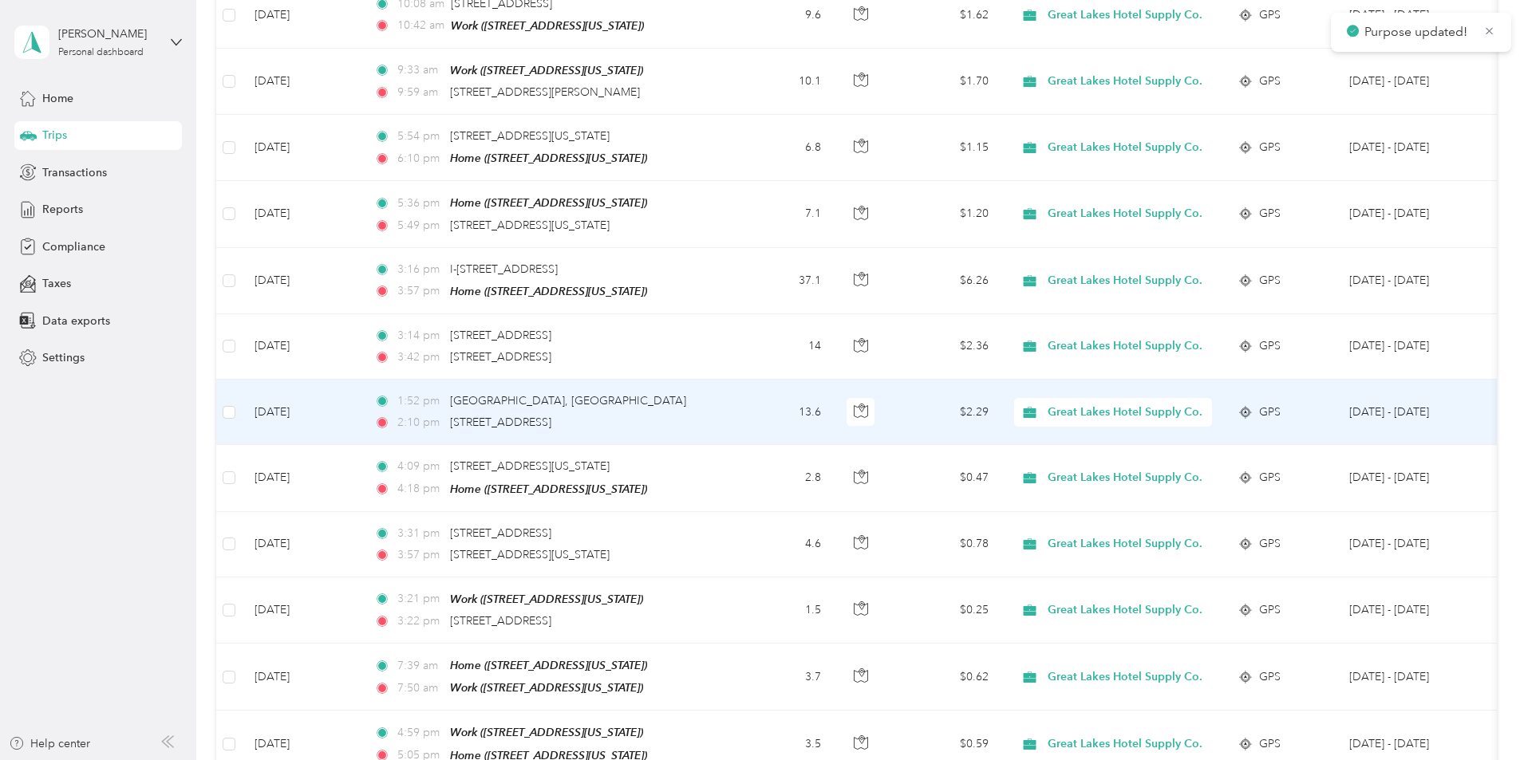
click at [1202, 404] on span "Great Lakes Hotel Supply Co." at bounding box center [1125, 413] width 155 height 18
click at [1198, 420] on span "Personal" at bounding box center [1247, 421] width 175 height 17
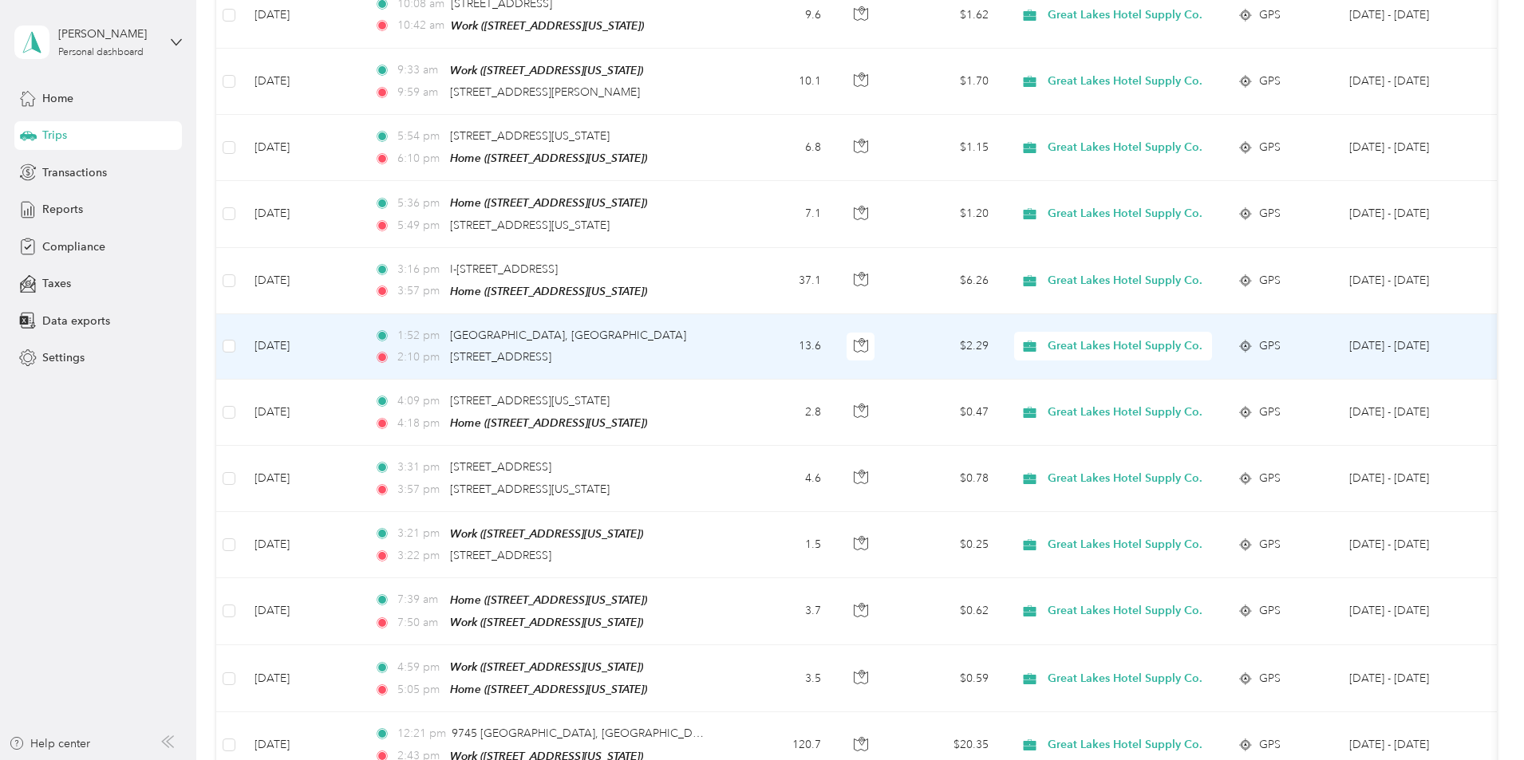
click at [1185, 338] on span "Great Lakes Hotel Supply Co." at bounding box center [1125, 347] width 155 height 18
click at [1181, 352] on span "Personal" at bounding box center [1247, 354] width 175 height 17
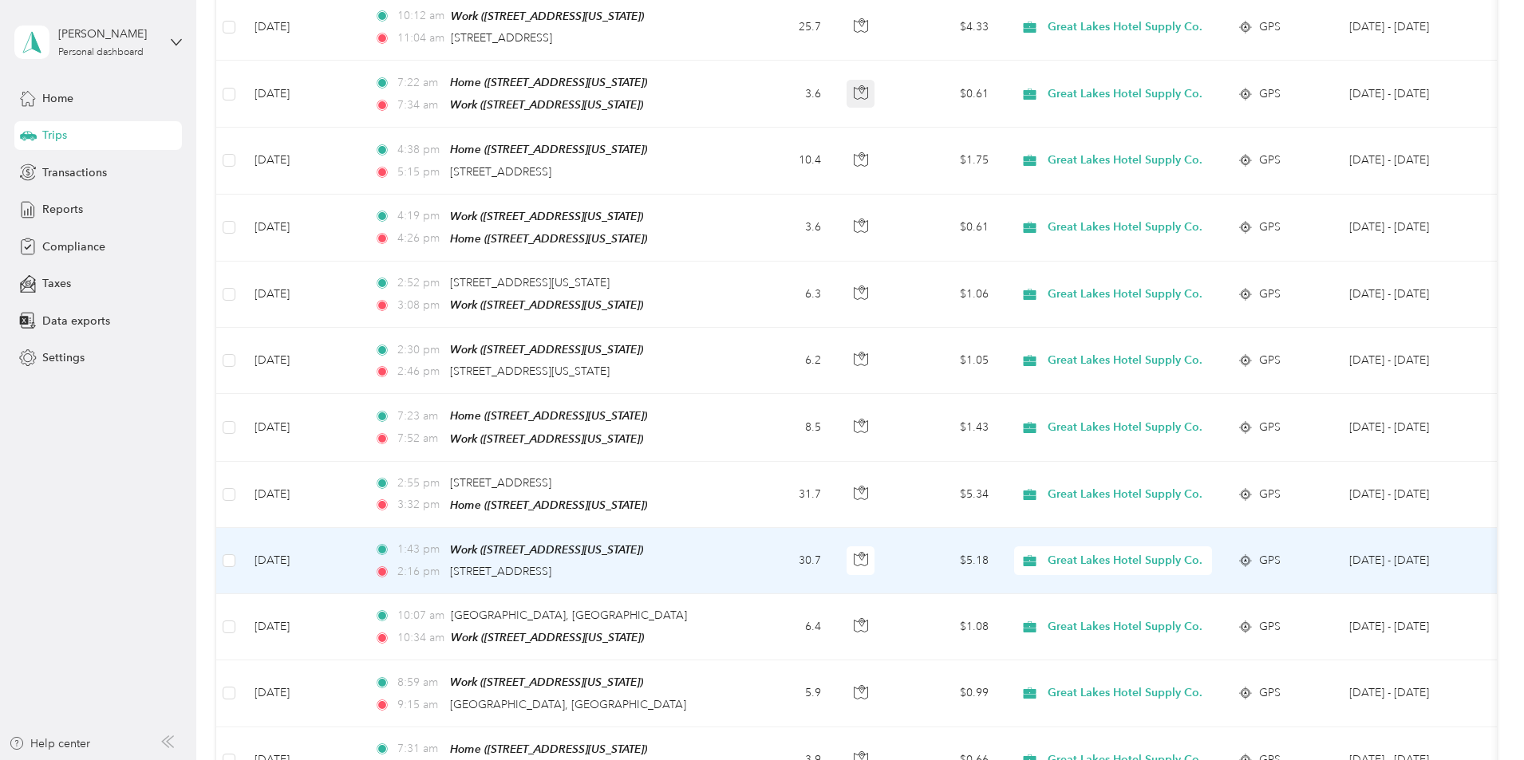
scroll to position [0, 0]
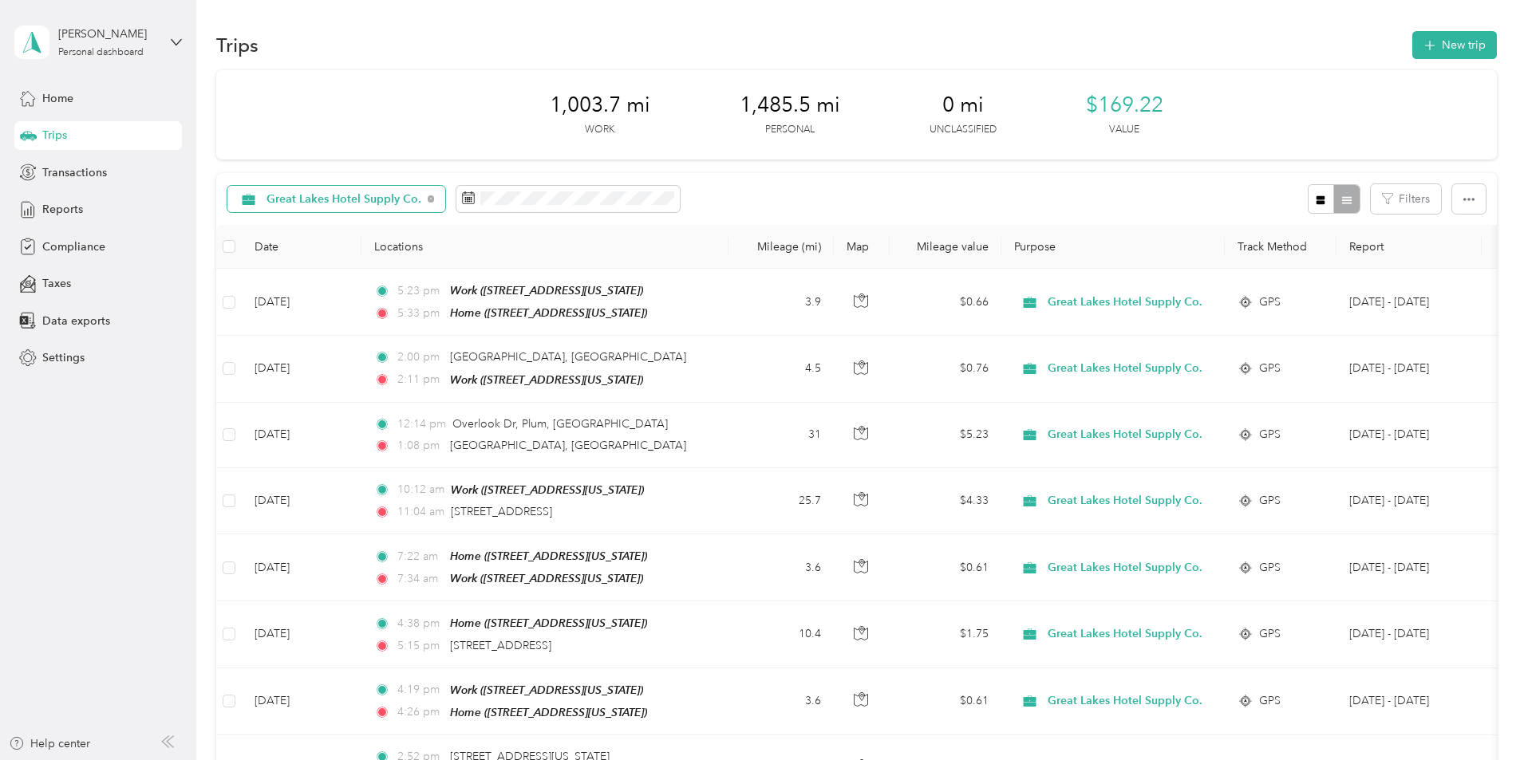
click at [421, 195] on span "Great Lakes Hotel Supply Co." at bounding box center [344, 199] width 155 height 11
click at [408, 231] on span "All purposes" at bounding box center [460, 227] width 175 height 17
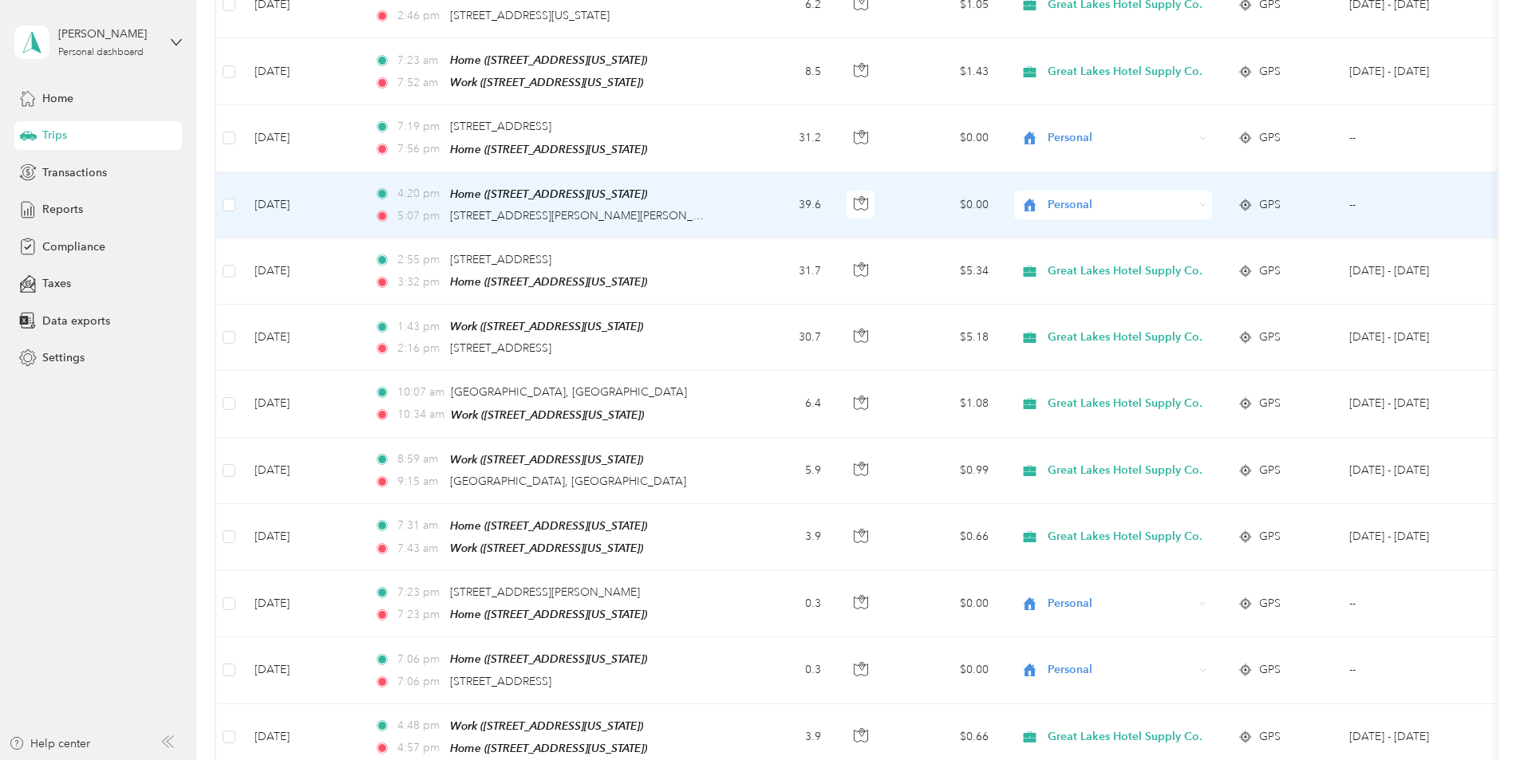
scroll to position [1037, 0]
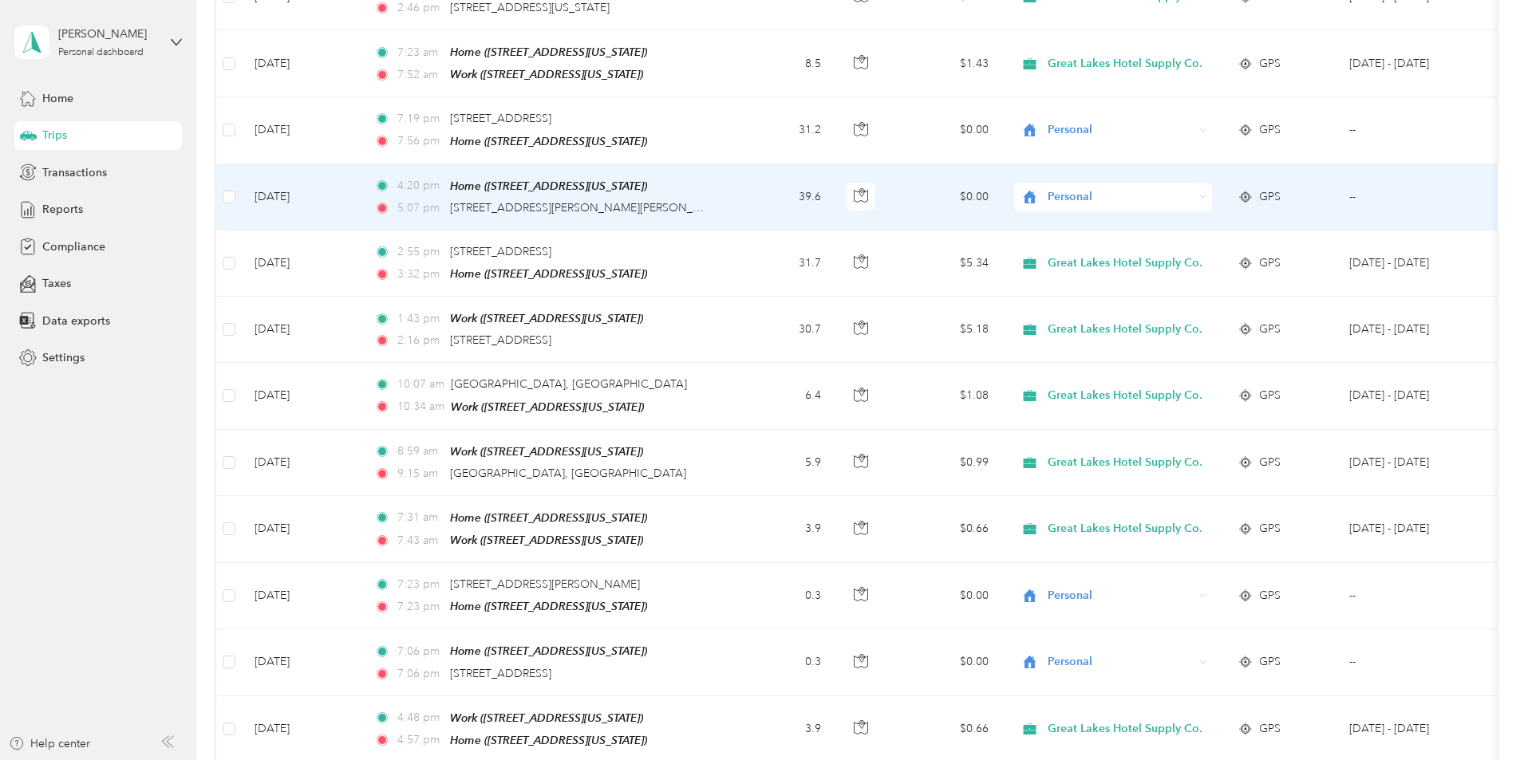
click at [1164, 188] on span "Personal" at bounding box center [1121, 197] width 146 height 18
click at [1180, 217] on span "Great Lakes Hotel Supply Co." at bounding box center [1237, 212] width 155 height 17
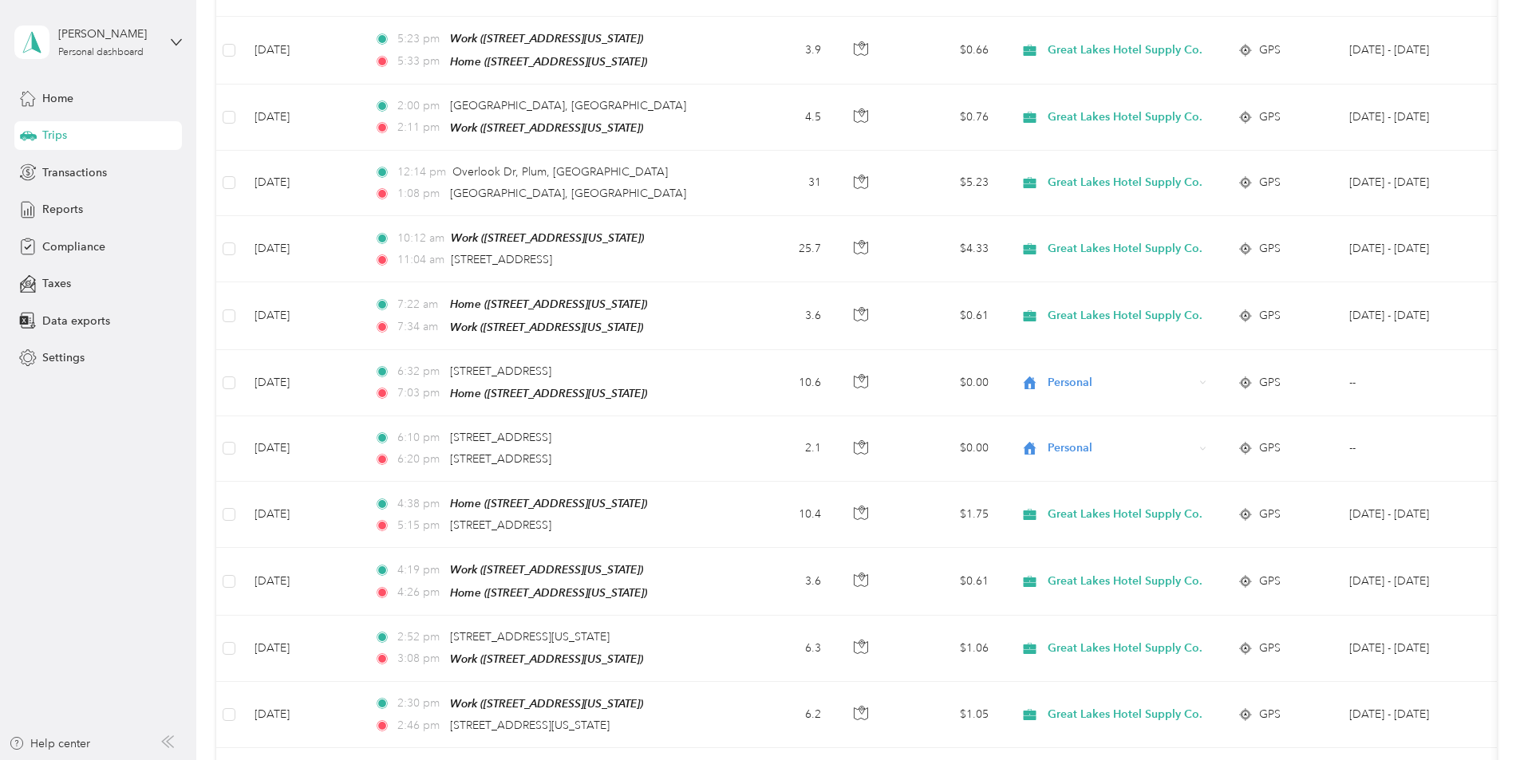
scroll to position [0, 0]
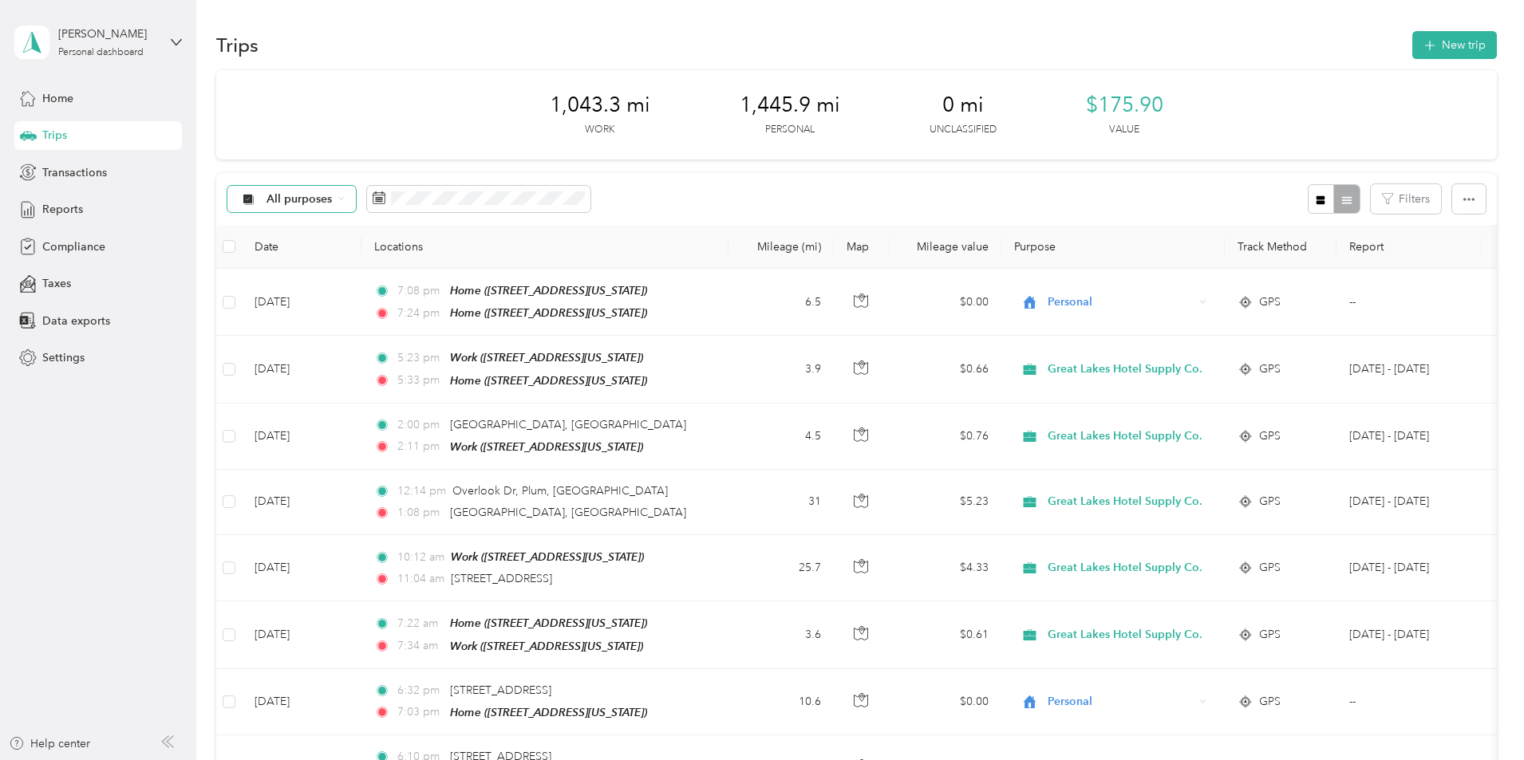
click at [357, 195] on div "All purposes" at bounding box center [291, 199] width 129 height 27
click at [441, 285] on span "Great Lakes Hotel Supply Co." at bounding box center [450, 283] width 155 height 17
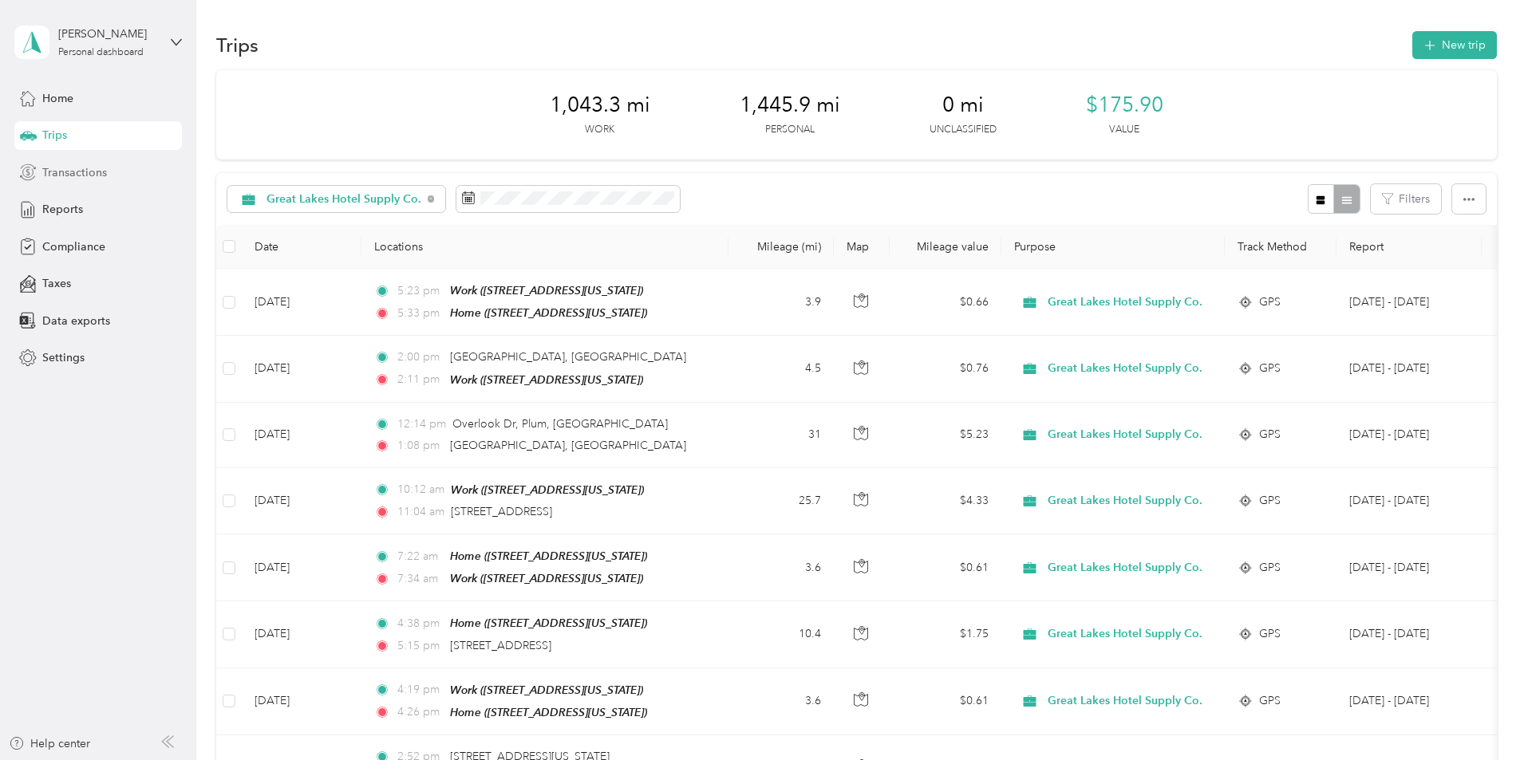
click at [66, 172] on span "Transactions" at bounding box center [74, 172] width 65 height 17
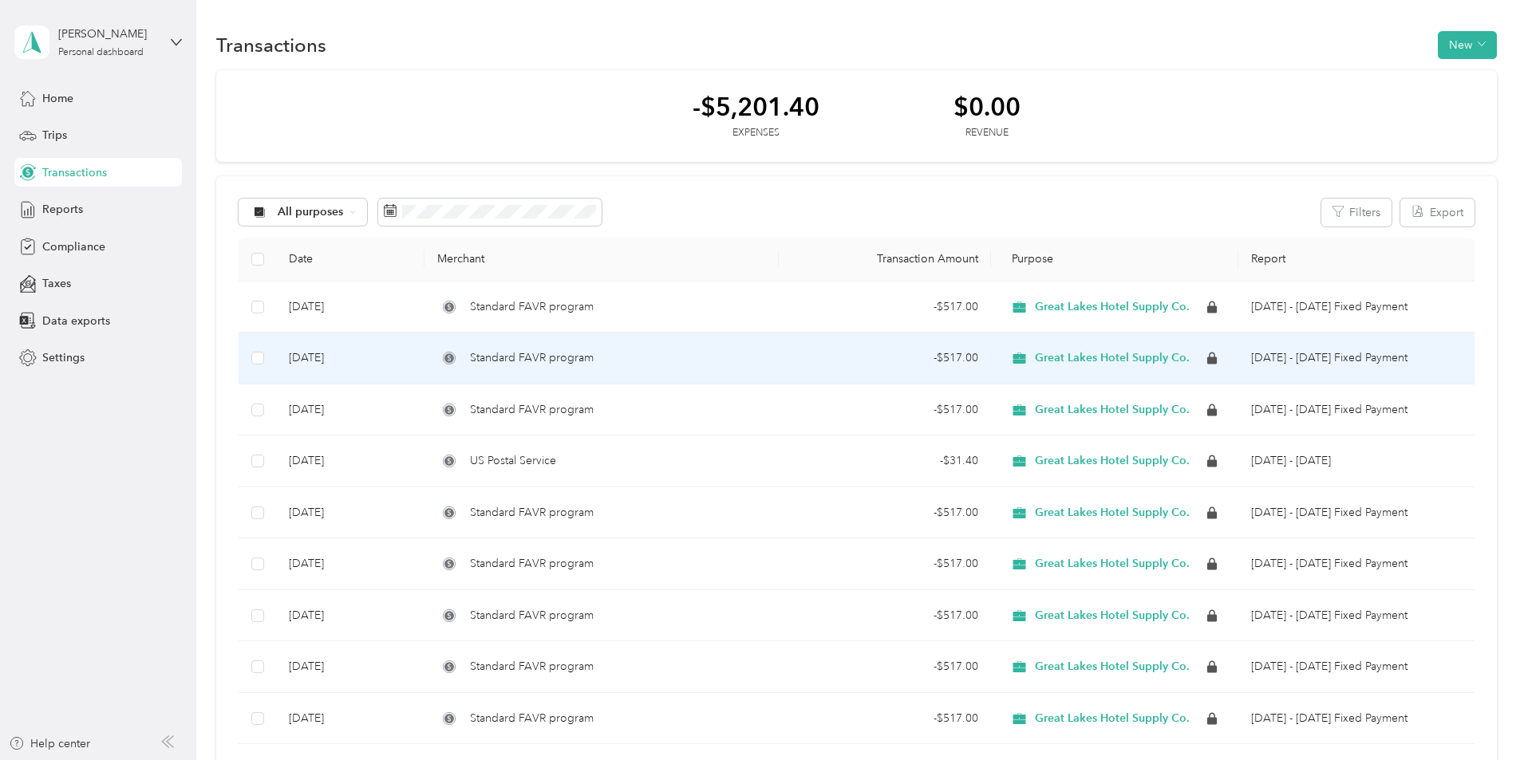
click at [594, 367] on span "Standard FAVR program" at bounding box center [532, 358] width 124 height 18
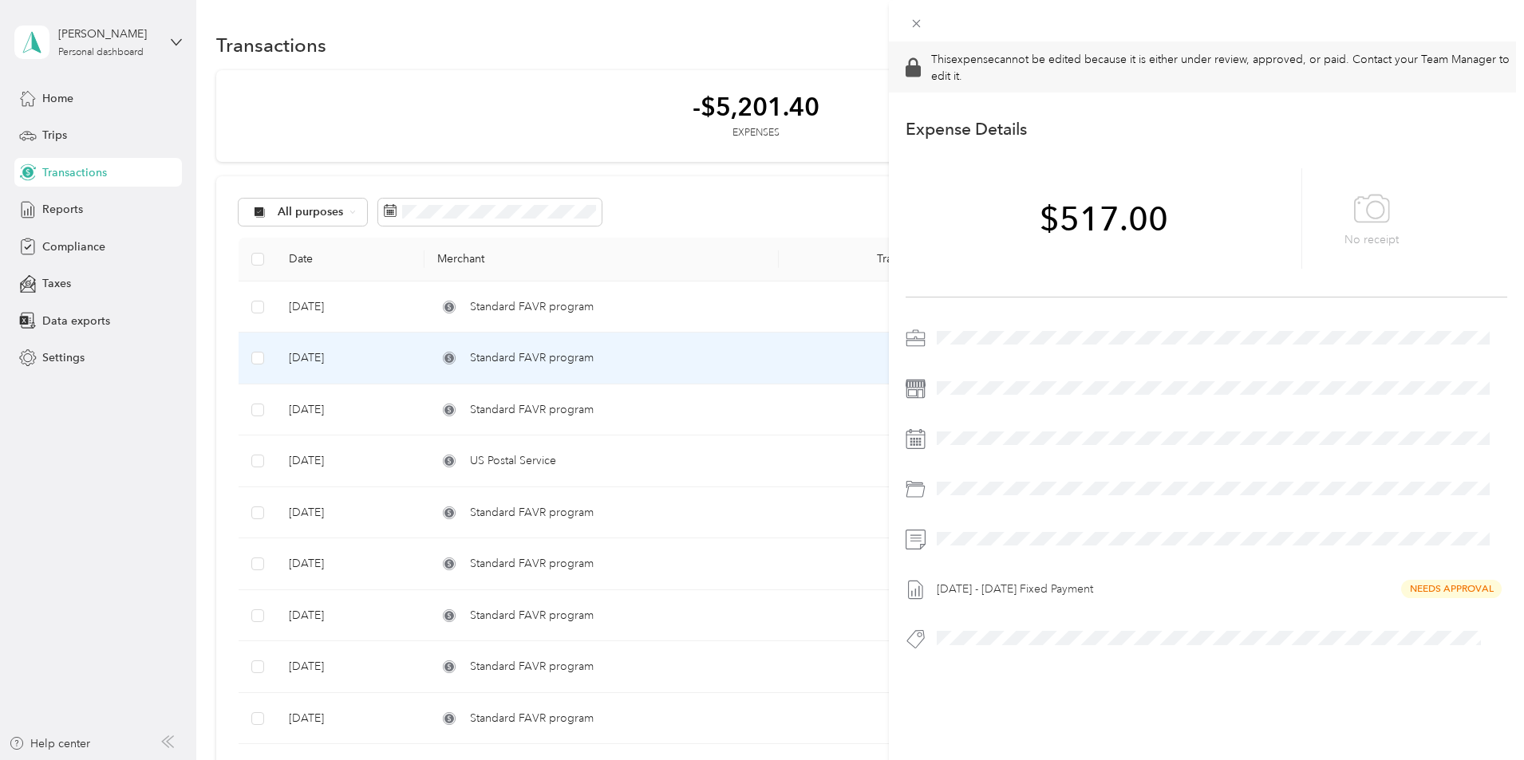
click at [511, 93] on div "This expense cannot be edited because it is either under review, approved, or p…" at bounding box center [762, 380] width 1524 height 760
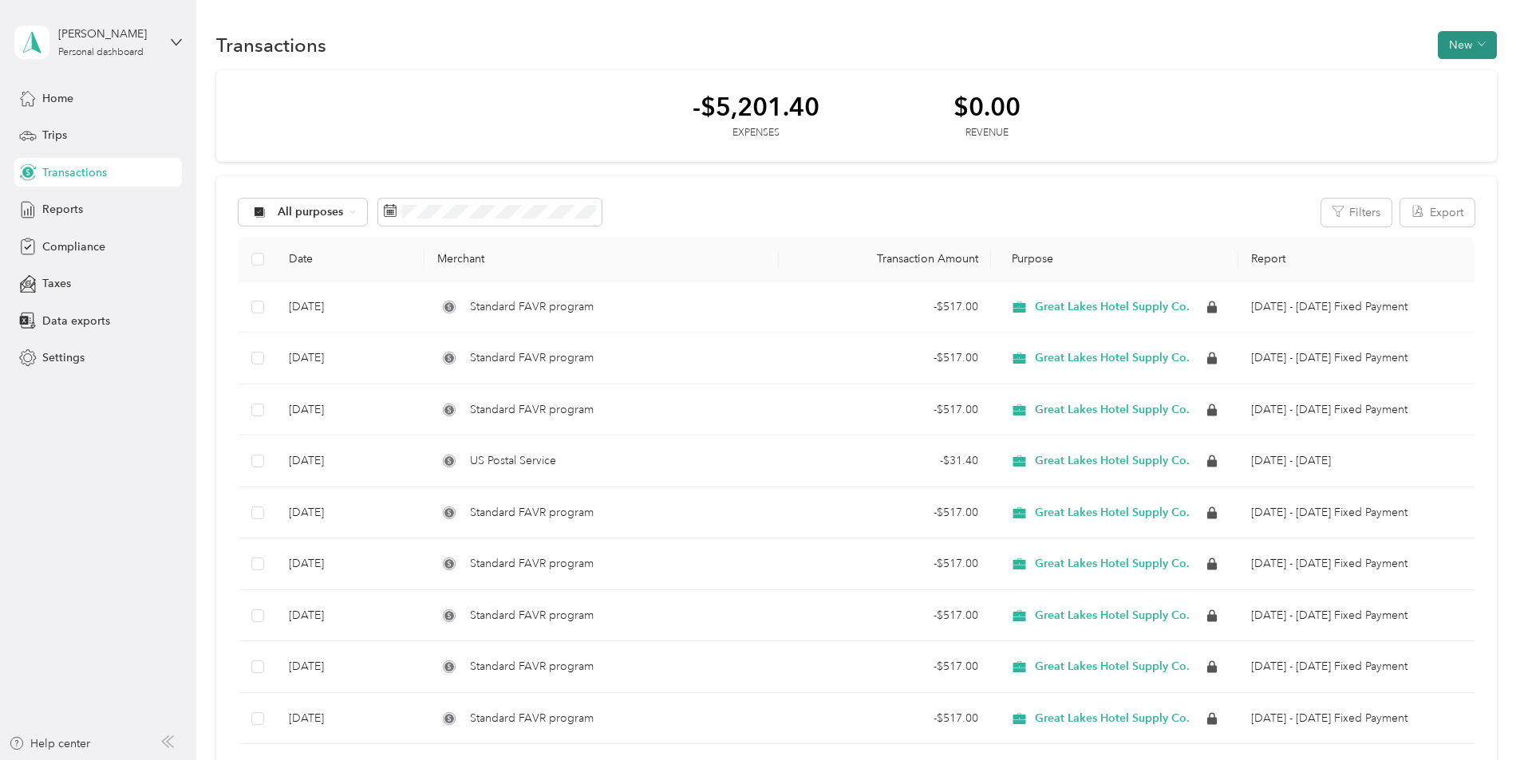
click at [1438, 41] on button "New" at bounding box center [1467, 45] width 59 height 28
click at [1365, 77] on span "Expense" at bounding box center [1352, 75] width 43 height 17
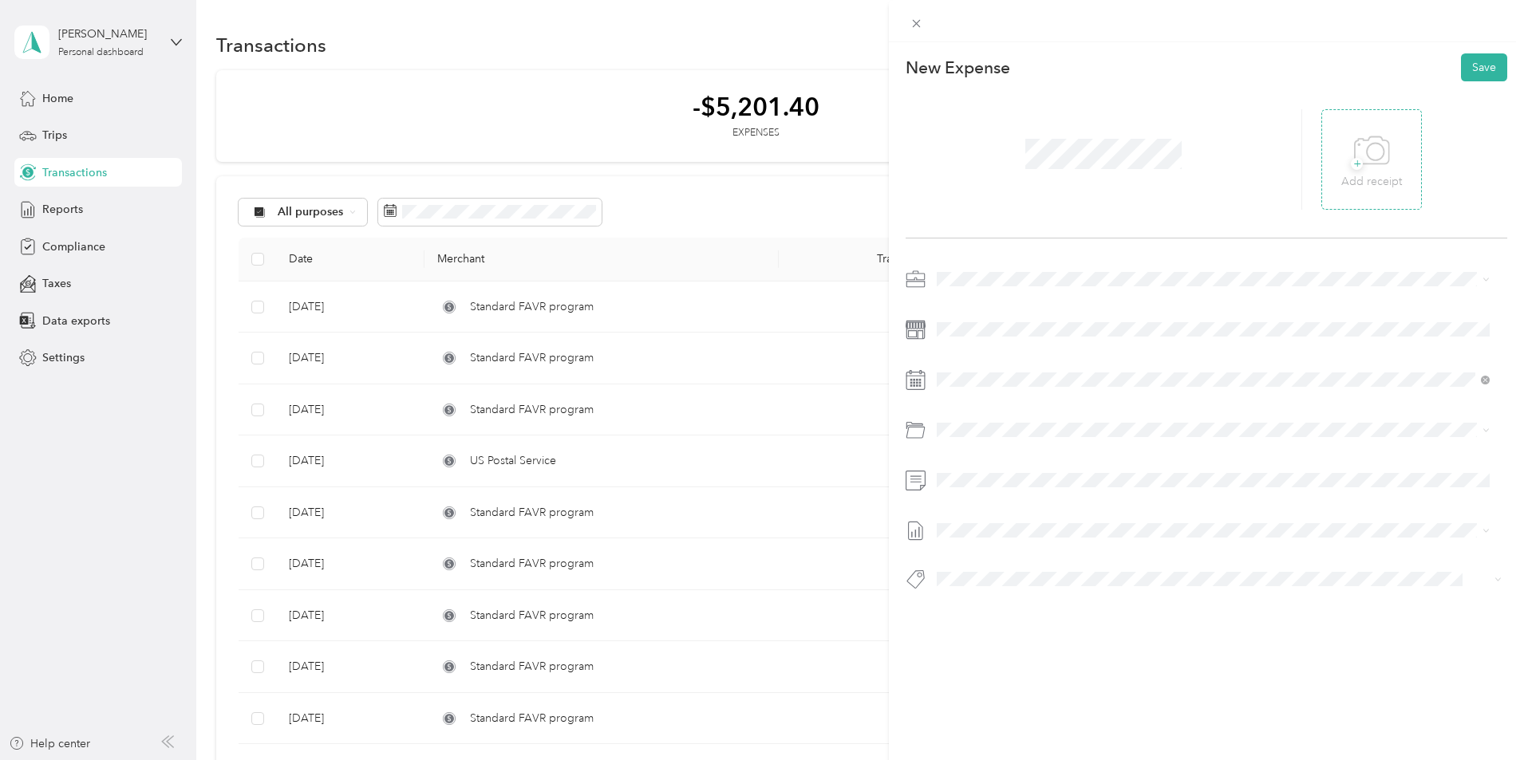
click at [1351, 164] on span "+" at bounding box center [1357, 164] width 12 height 12
click at [995, 539] on li "Travel" at bounding box center [1213, 549] width 564 height 29
click at [985, 490] on span at bounding box center [1219, 481] width 576 height 26
click at [992, 541] on span at bounding box center [1219, 531] width 576 height 26
click at [463, 212] on div "This expense cannot be edited because it is either under review, approved, or p…" at bounding box center [762, 380] width 1524 height 760
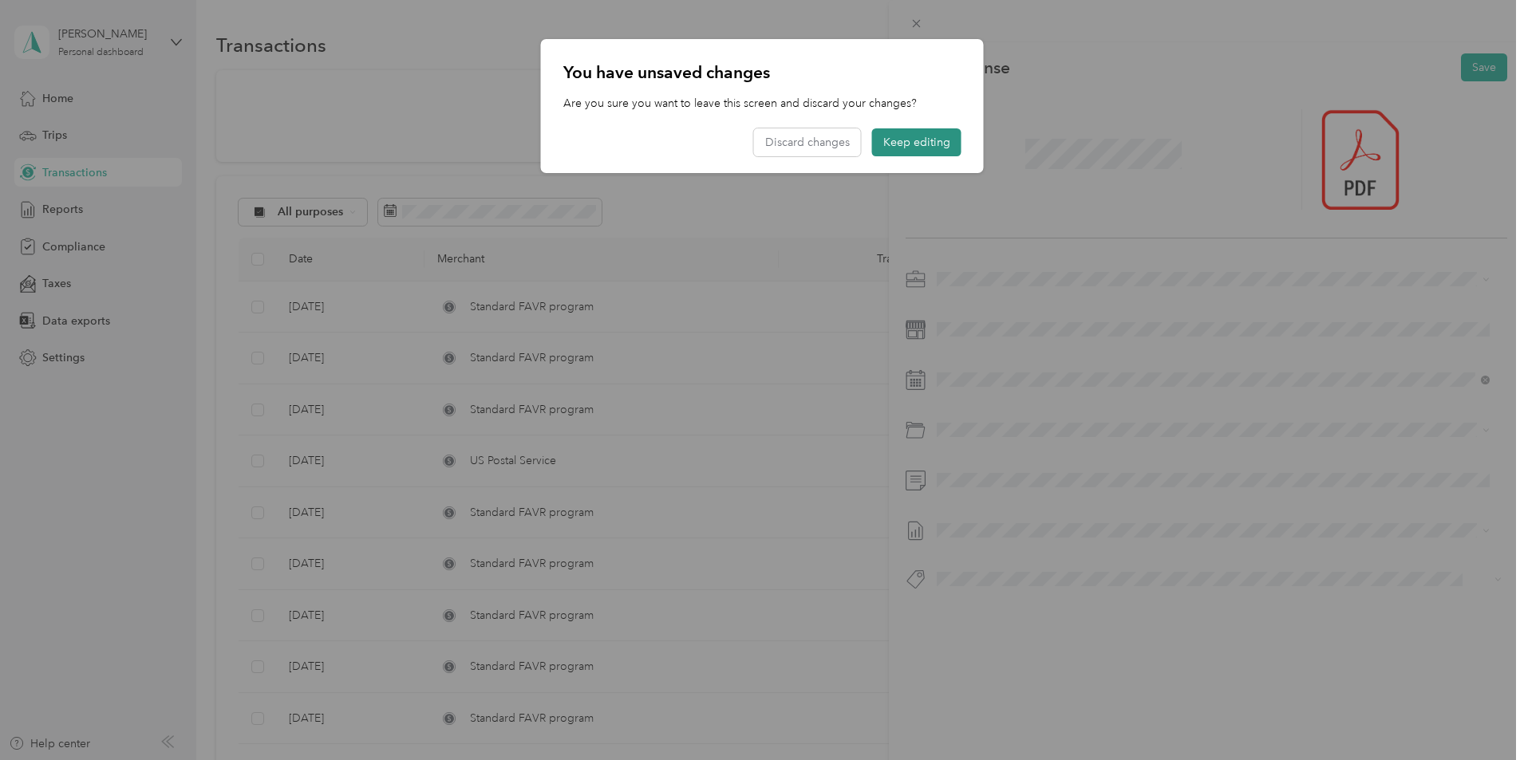
click at [887, 140] on button "Keep editing" at bounding box center [916, 142] width 89 height 28
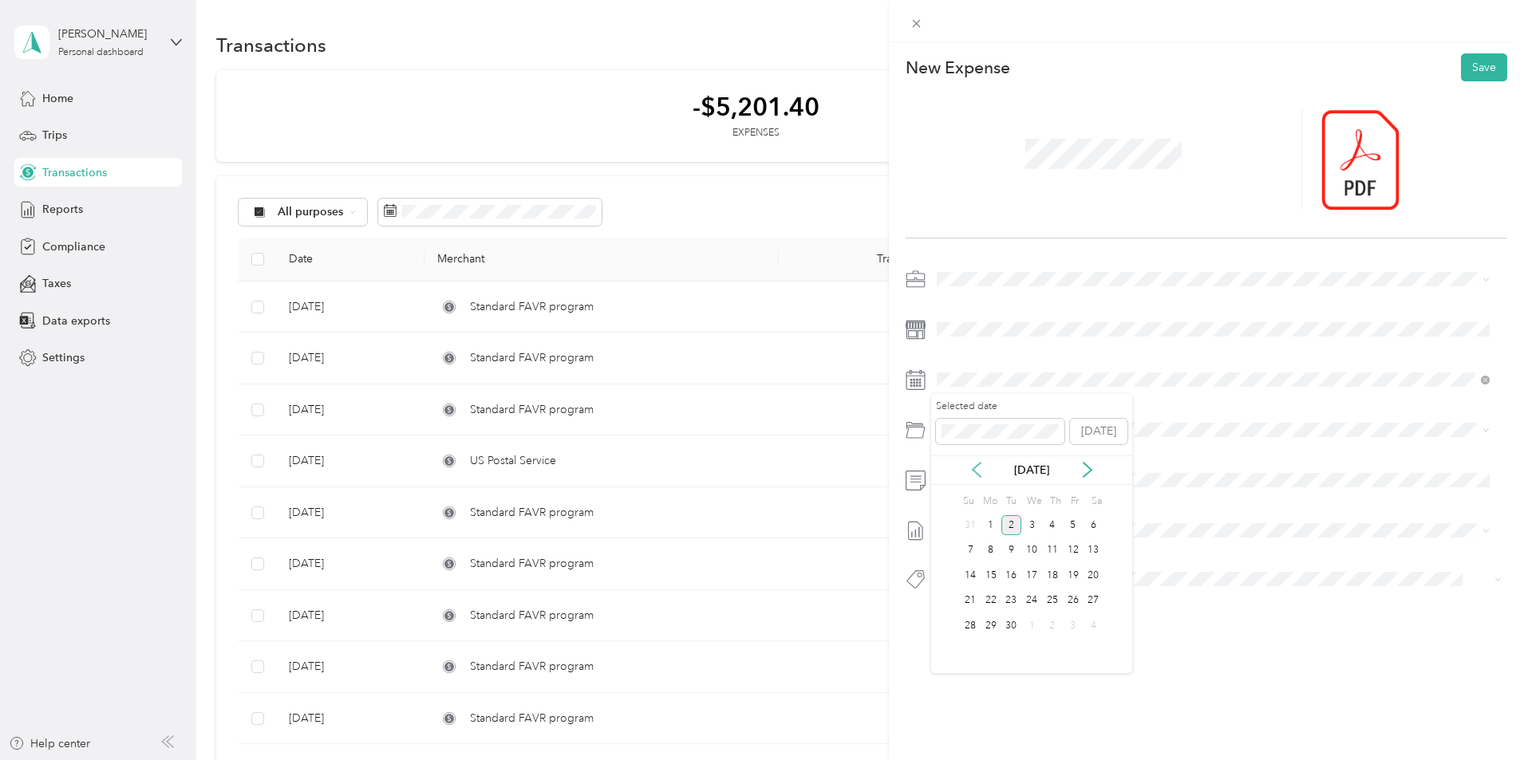
click at [976, 462] on icon at bounding box center [977, 470] width 16 height 16
click at [1052, 623] on div "28" at bounding box center [1052, 626] width 21 height 20
click at [985, 579] on span "[DATE] - [DATE]" at bounding box center [977, 582] width 80 height 17
click at [523, 213] on div "This expense cannot be edited because it is either under review, approved, or p…" at bounding box center [762, 380] width 1524 height 760
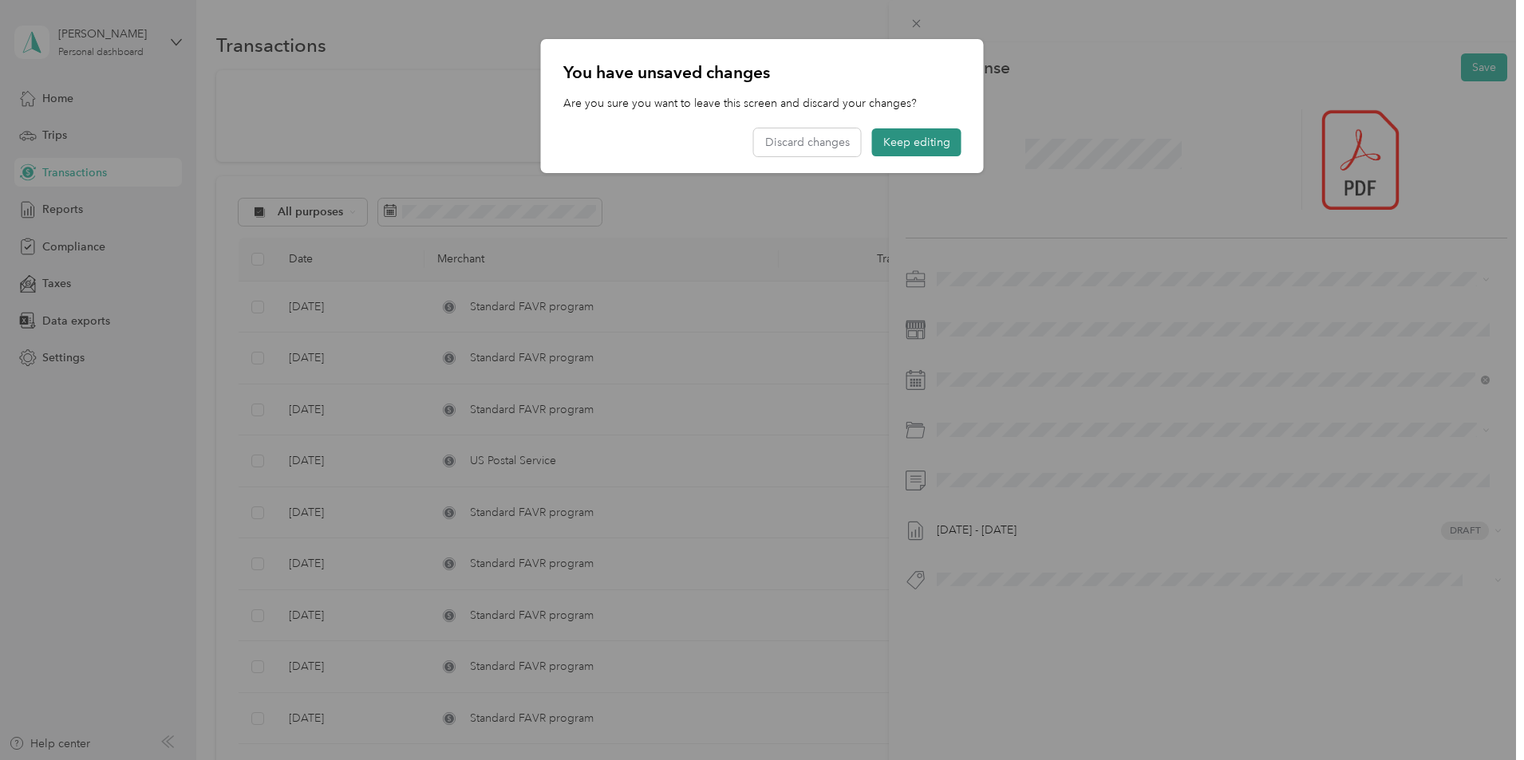
click at [897, 140] on button "Keep editing" at bounding box center [916, 142] width 89 height 28
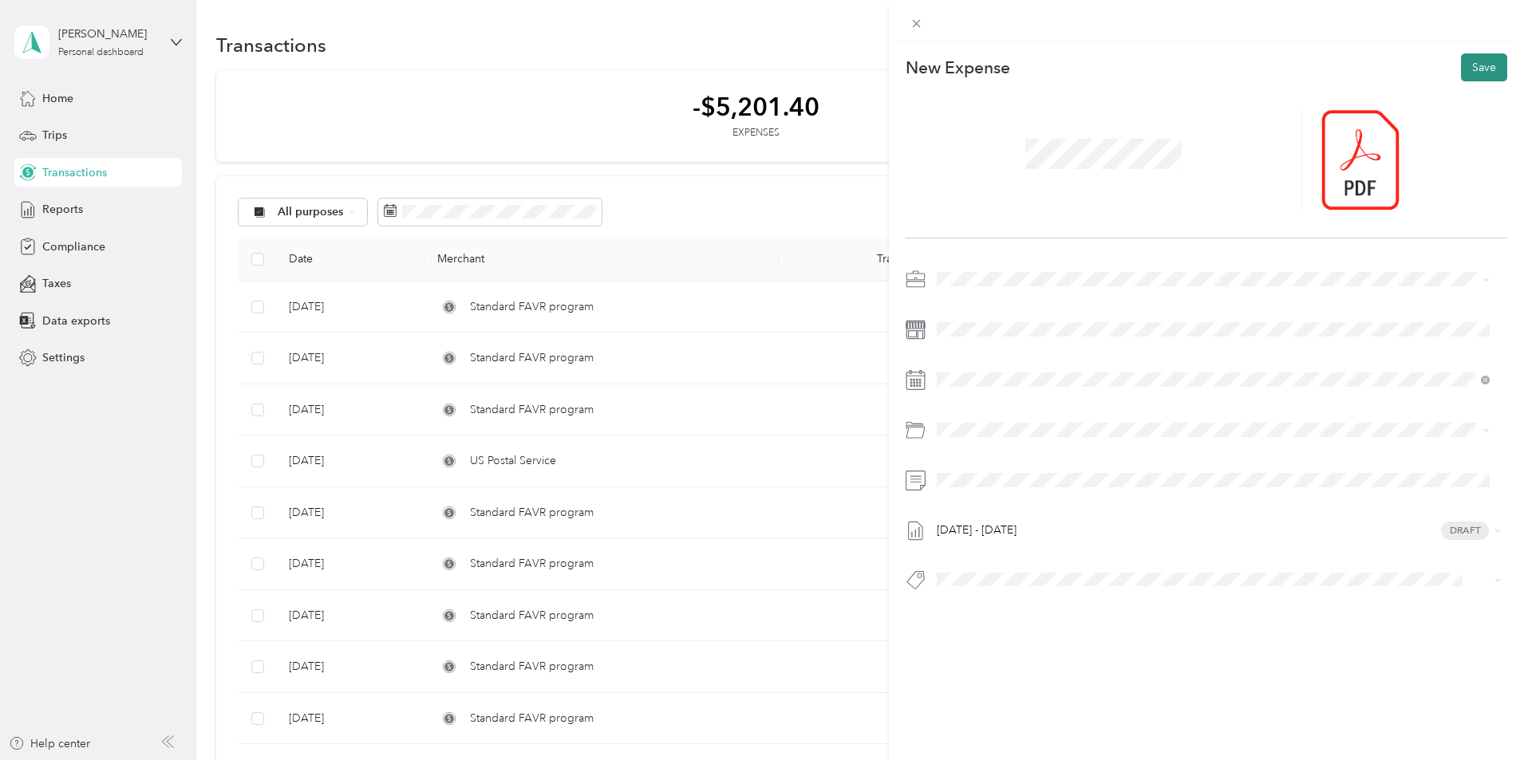
click at [1479, 63] on button "Save" at bounding box center [1484, 67] width 46 height 28
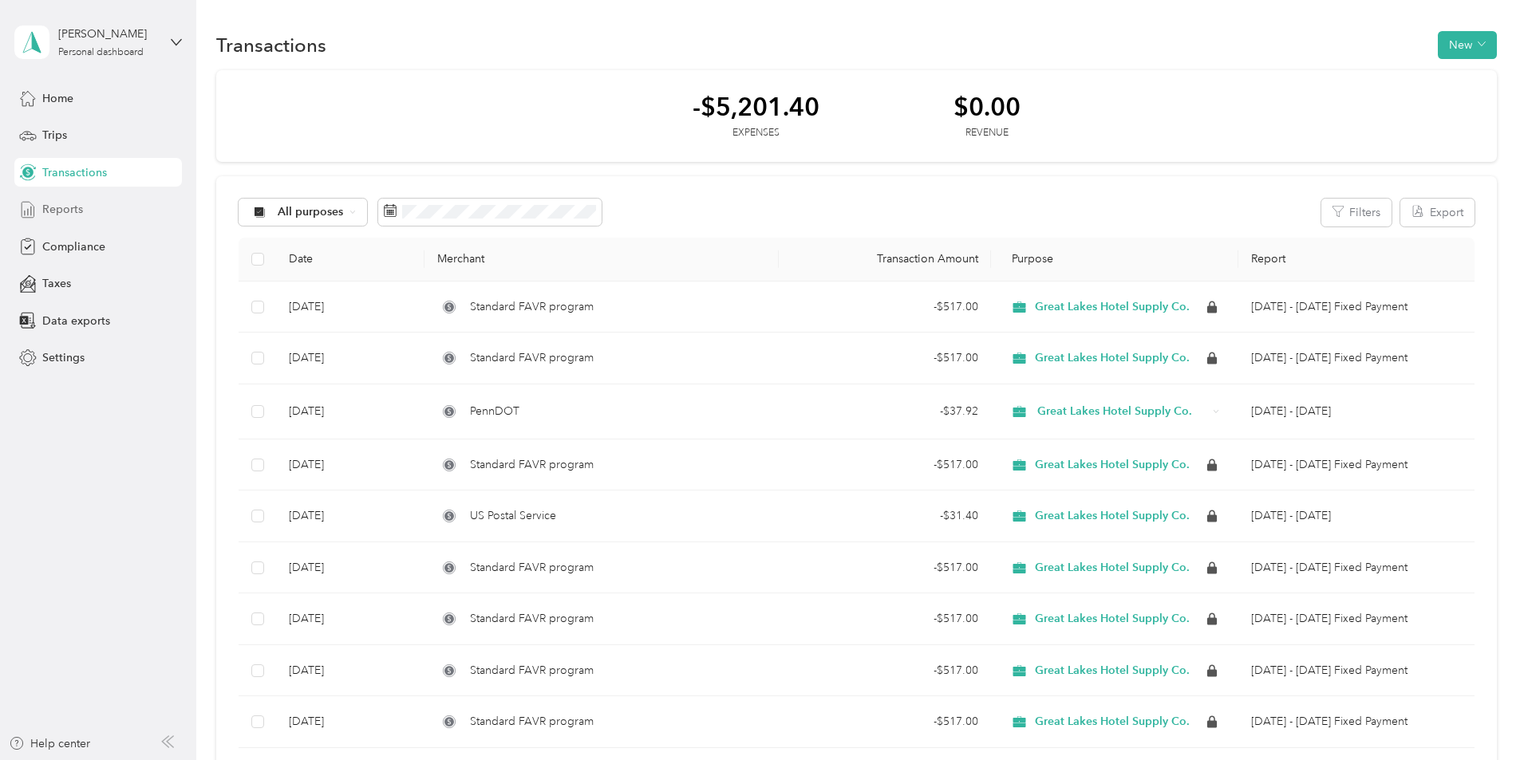
click at [59, 209] on span "Reports" at bounding box center [62, 209] width 41 height 17
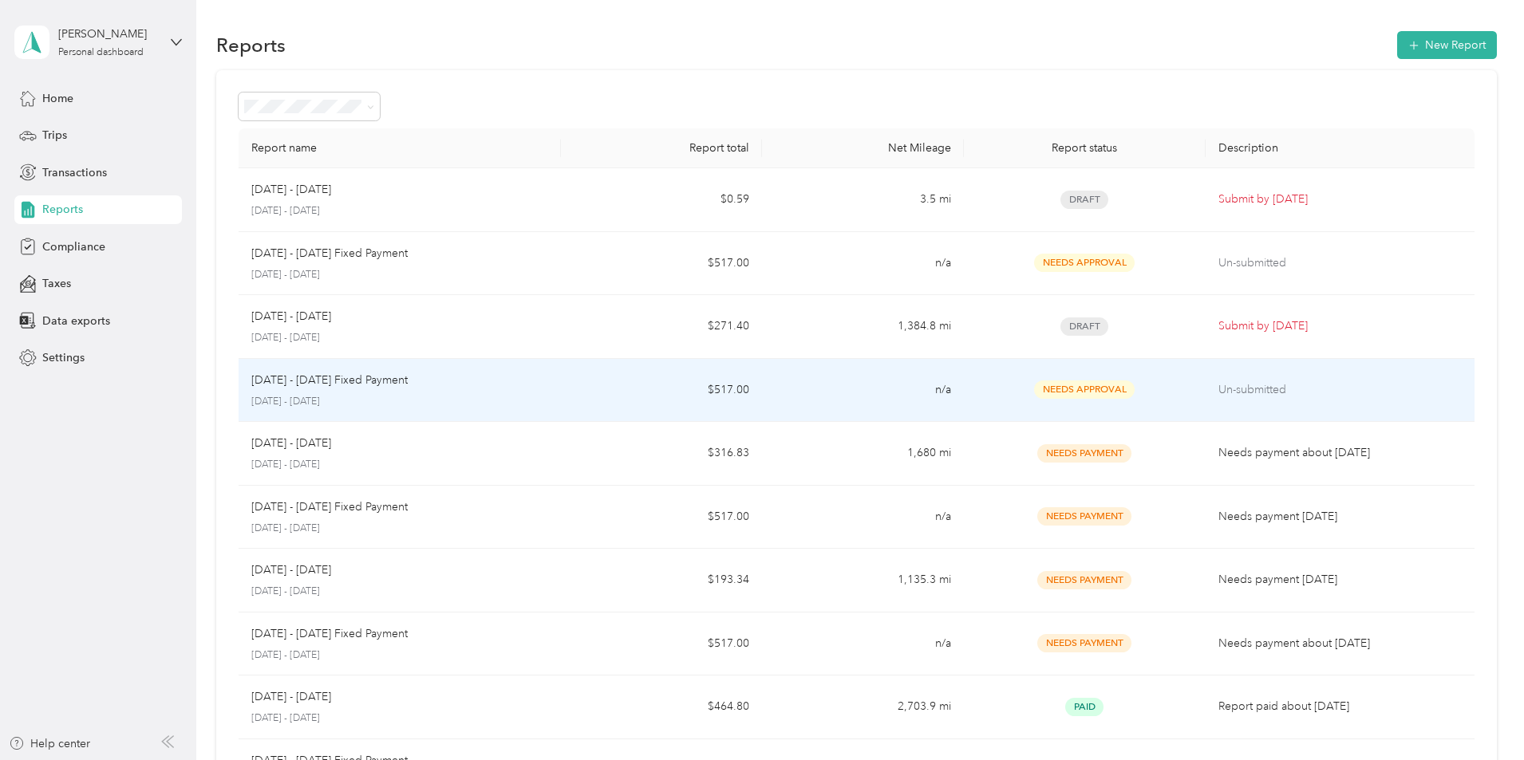
click at [737, 381] on td "$517.00" at bounding box center [661, 391] width 201 height 64
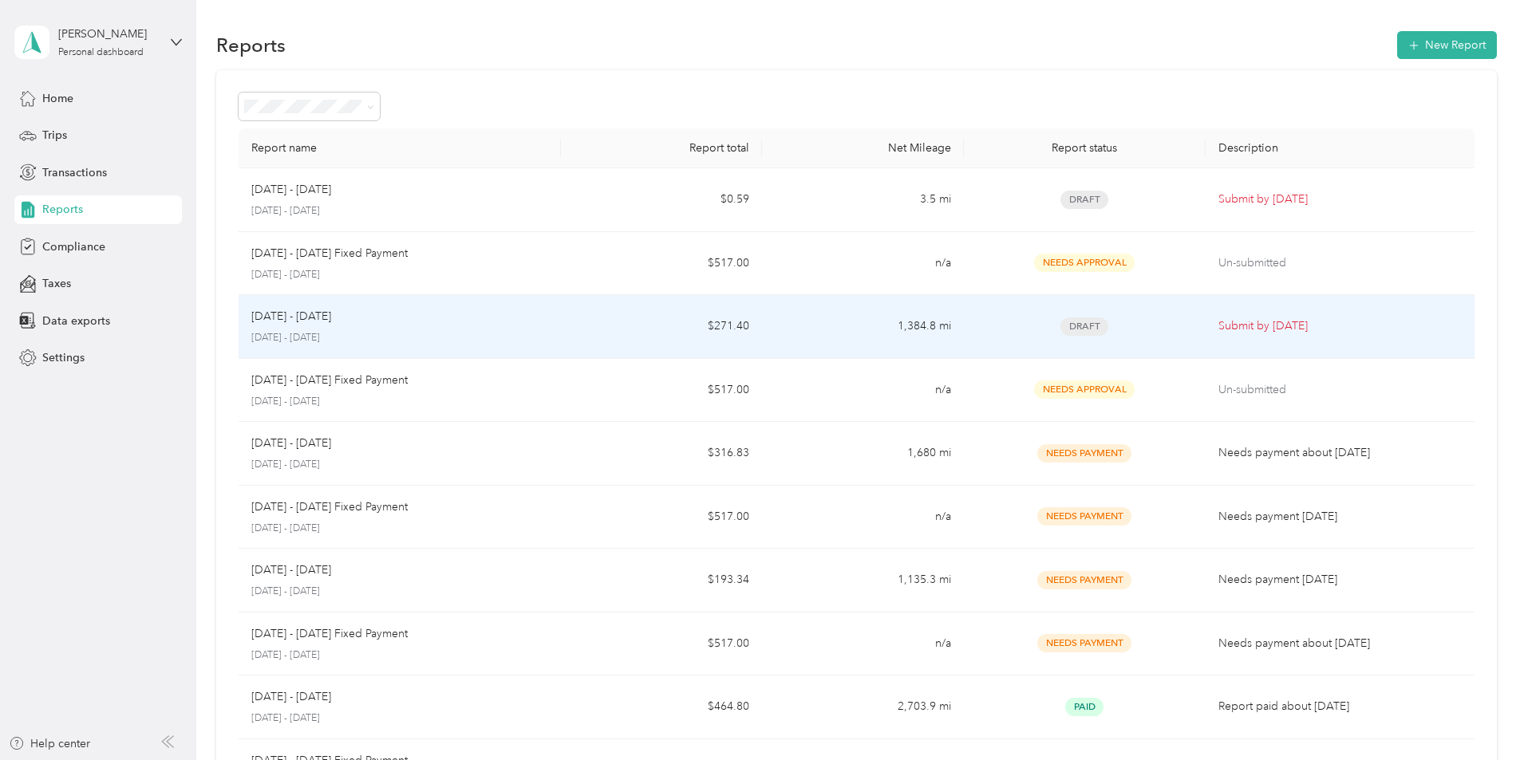
click at [477, 344] on p "[DATE] - [DATE]" at bounding box center [399, 338] width 297 height 14
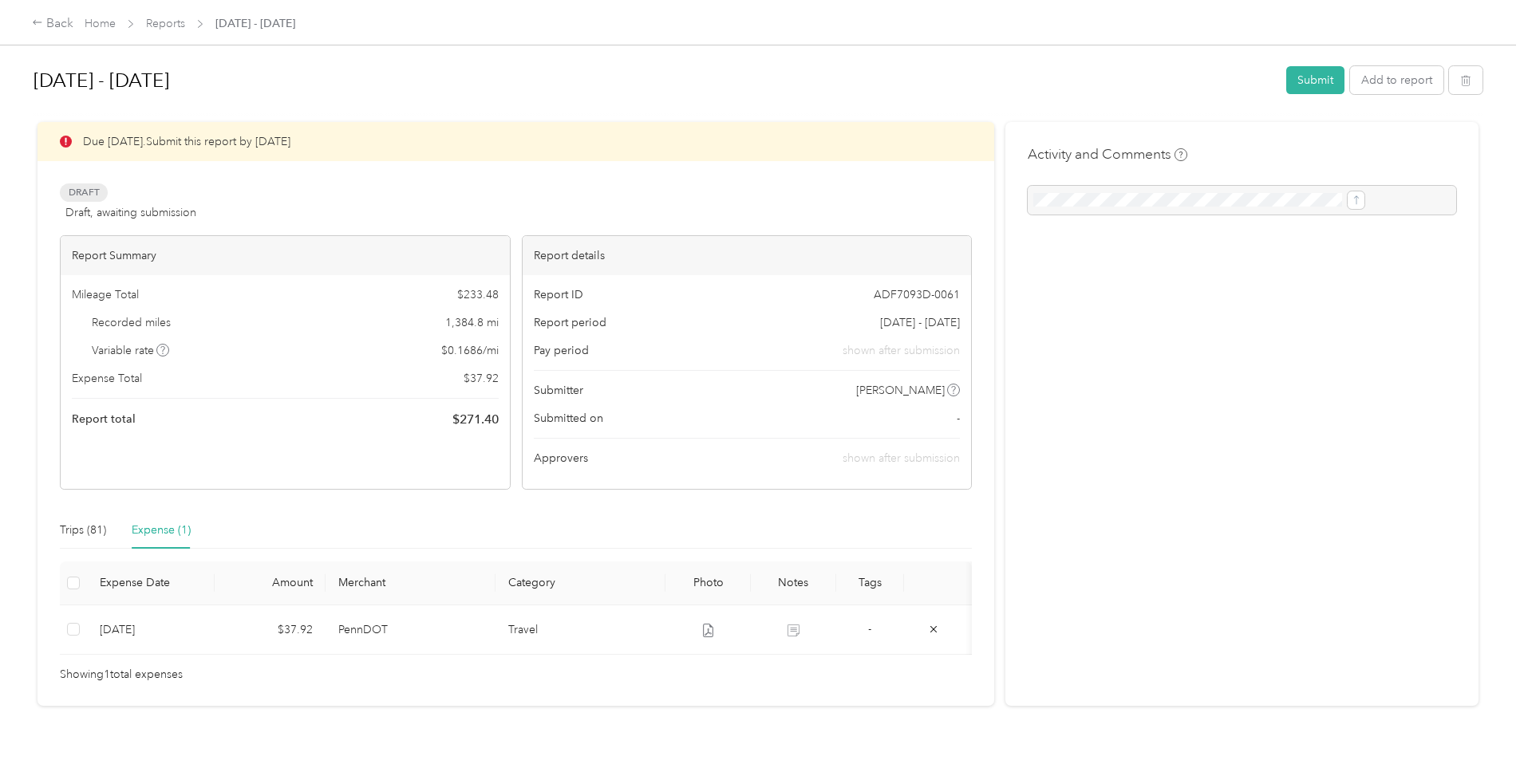
click at [1048, 206] on div at bounding box center [1242, 200] width 428 height 29
click at [1048, 199] on div at bounding box center [1242, 200] width 428 height 29
click at [1286, 74] on button "Submit" at bounding box center [1315, 80] width 58 height 28
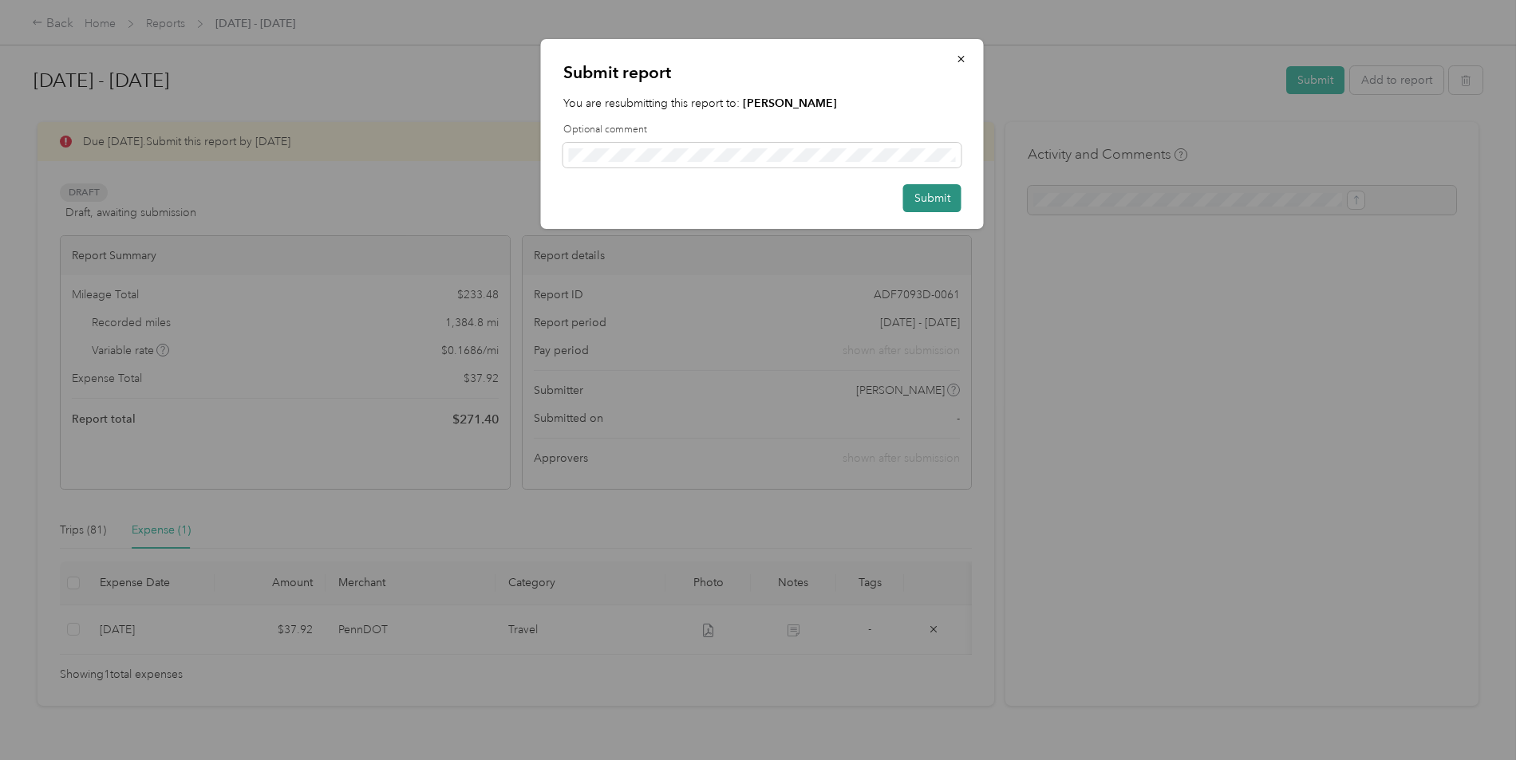
click at [927, 195] on button "Submit" at bounding box center [932, 198] width 58 height 28
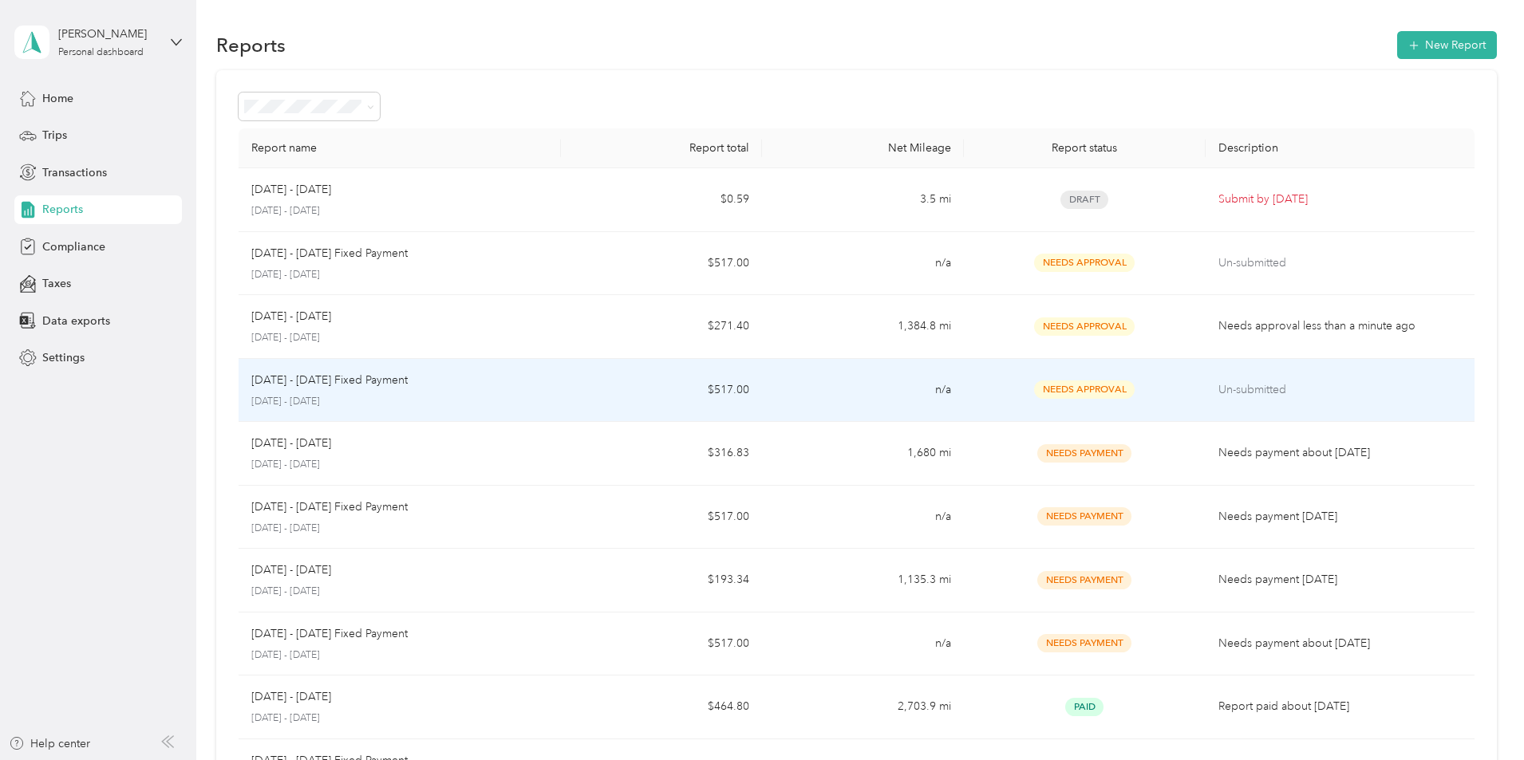
click at [425, 402] on p "[DATE] - [DATE]" at bounding box center [399, 402] width 297 height 14
